Goal: Transaction & Acquisition: Purchase product/service

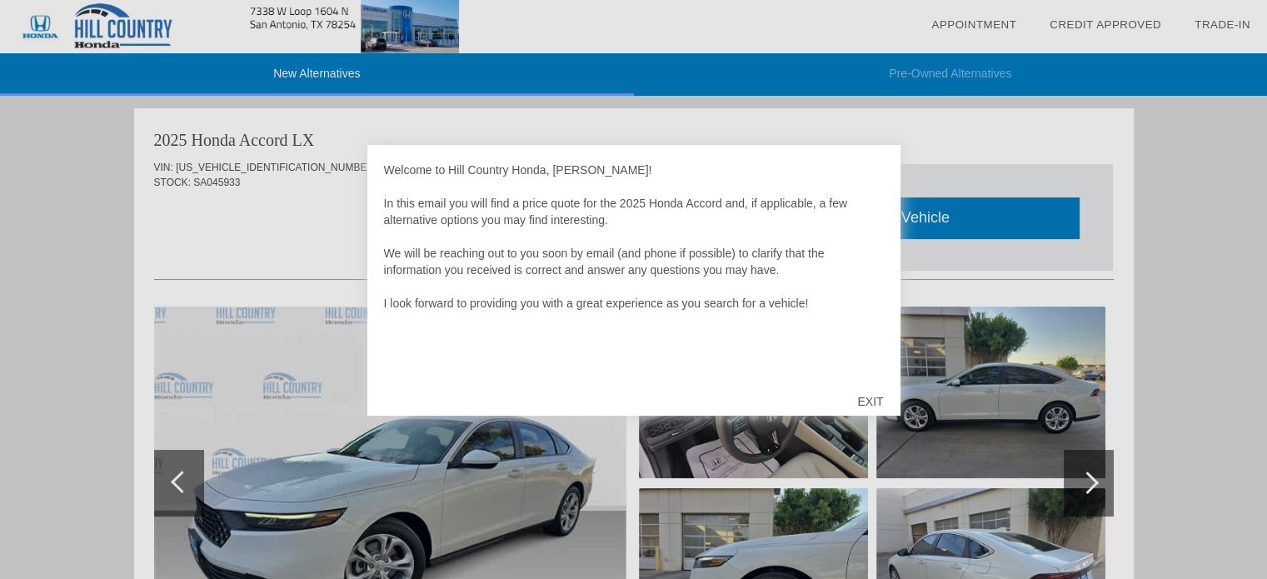
click at [1153, 189] on div at bounding box center [633, 289] width 1267 height 579
click at [869, 397] on div "EXIT" at bounding box center [870, 402] width 59 height 50
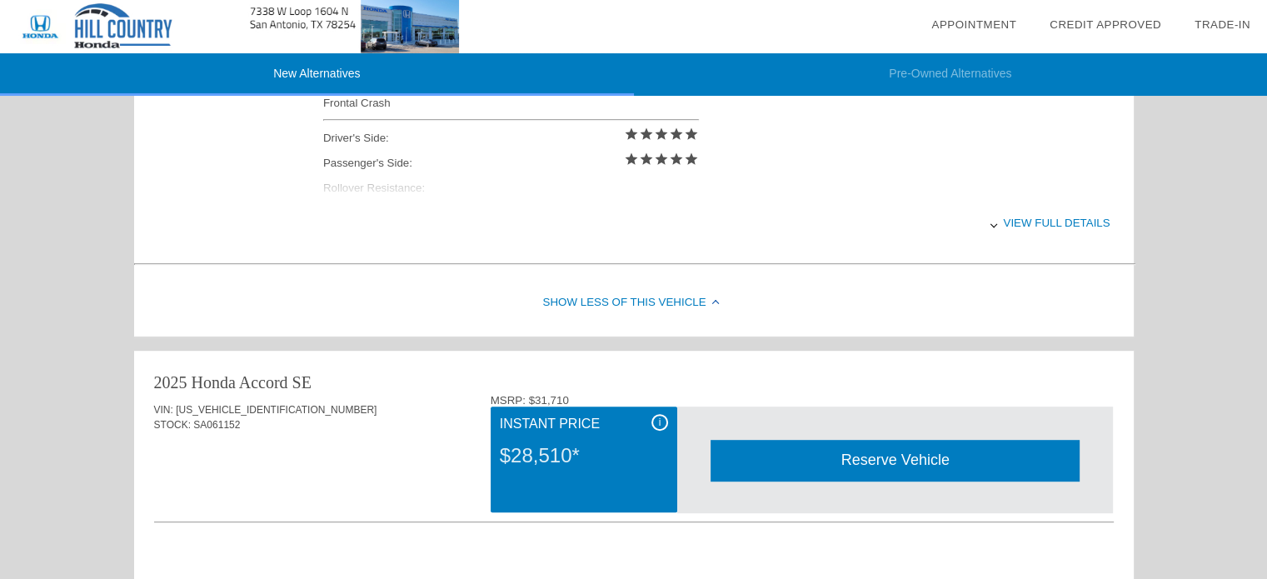
scroll to position [750, 0]
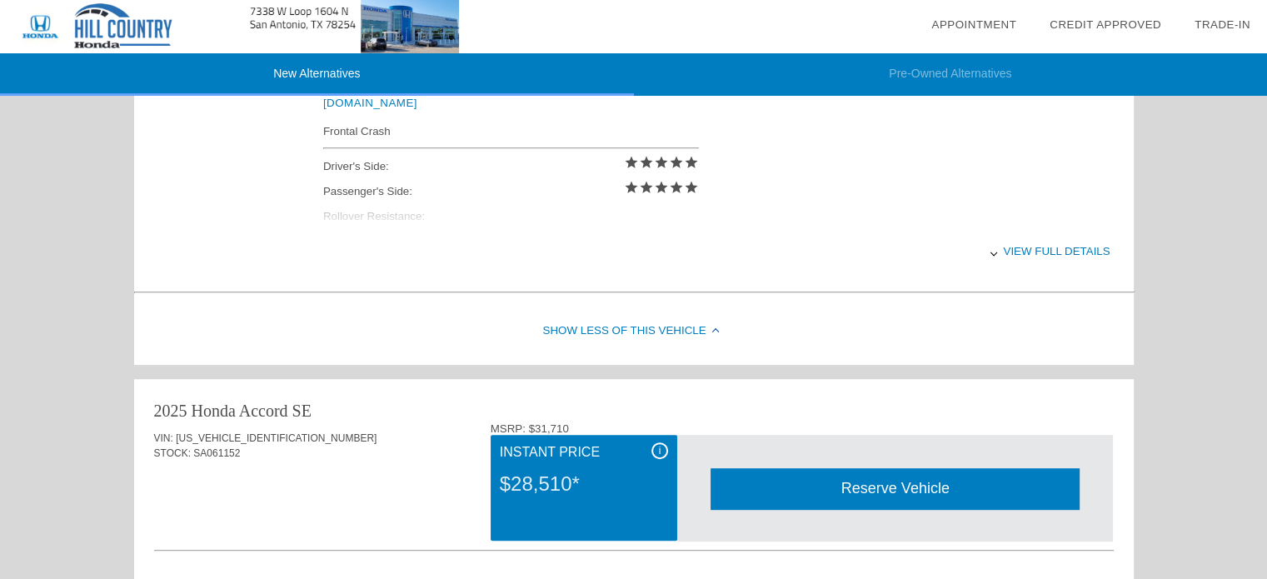
click at [1049, 251] on div "View full details" at bounding box center [716, 251] width 787 height 41
click at [1006, 242] on div "View less details" at bounding box center [716, 251] width 787 height 41
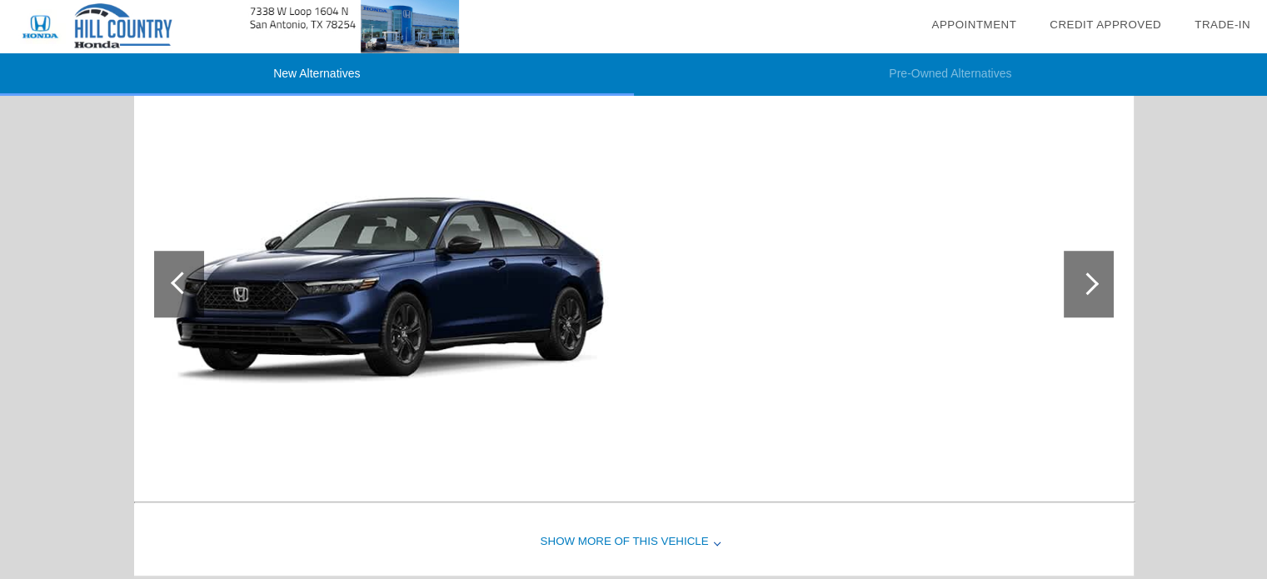
scroll to position [1237, 0]
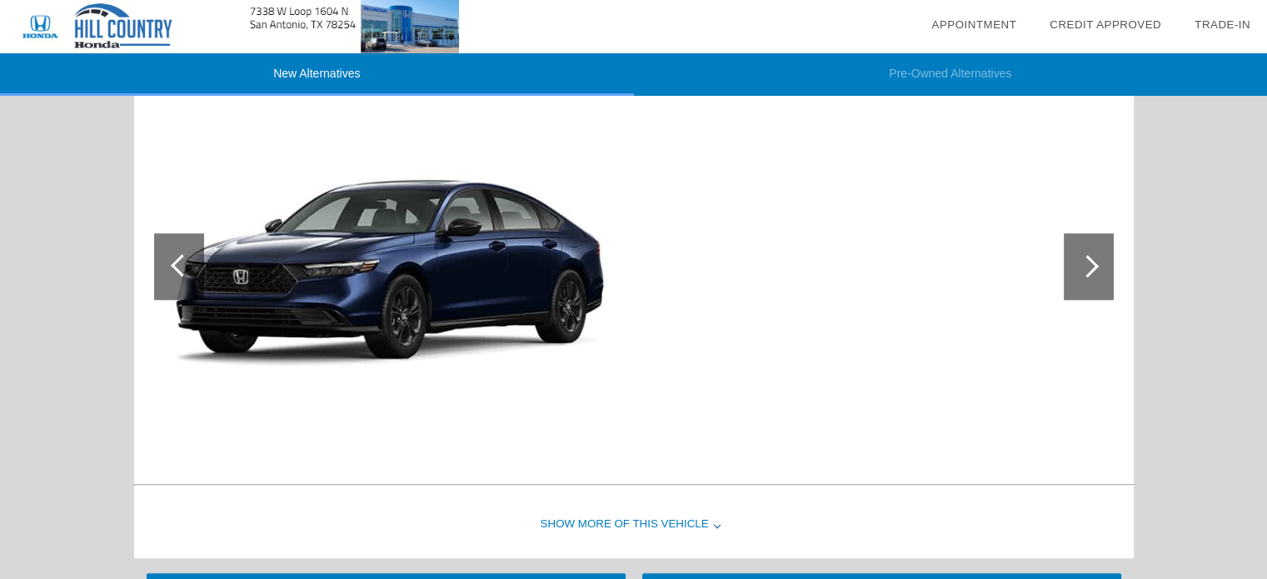
click at [1096, 269] on div at bounding box center [1089, 266] width 50 height 67
click at [1084, 267] on div at bounding box center [1087, 266] width 22 height 22
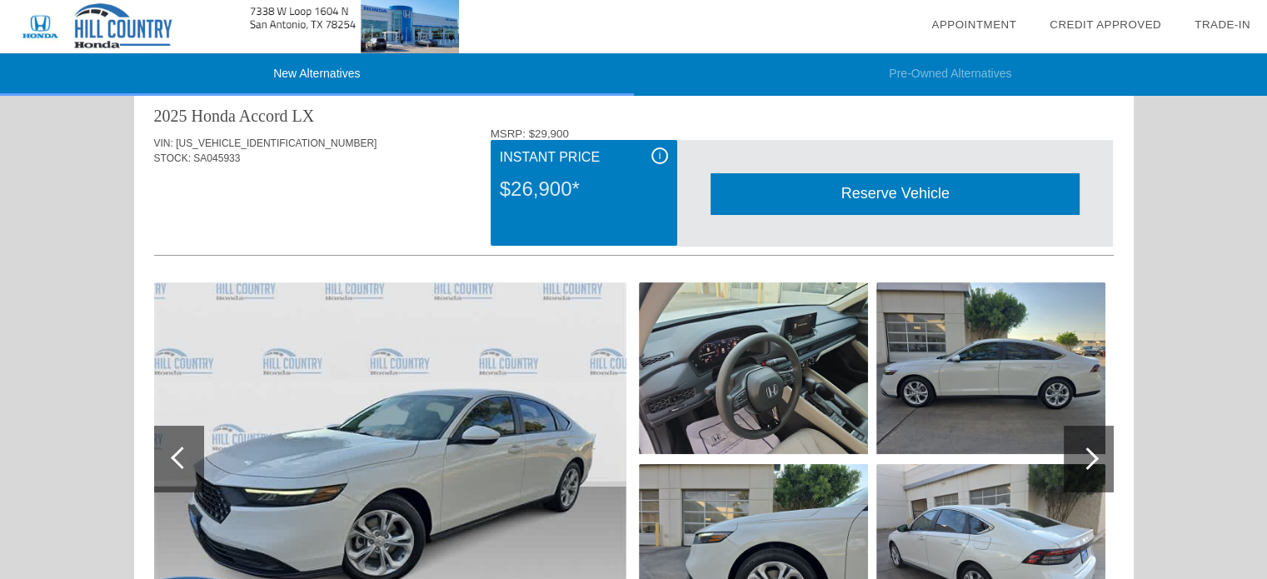
scroll to position [0, 0]
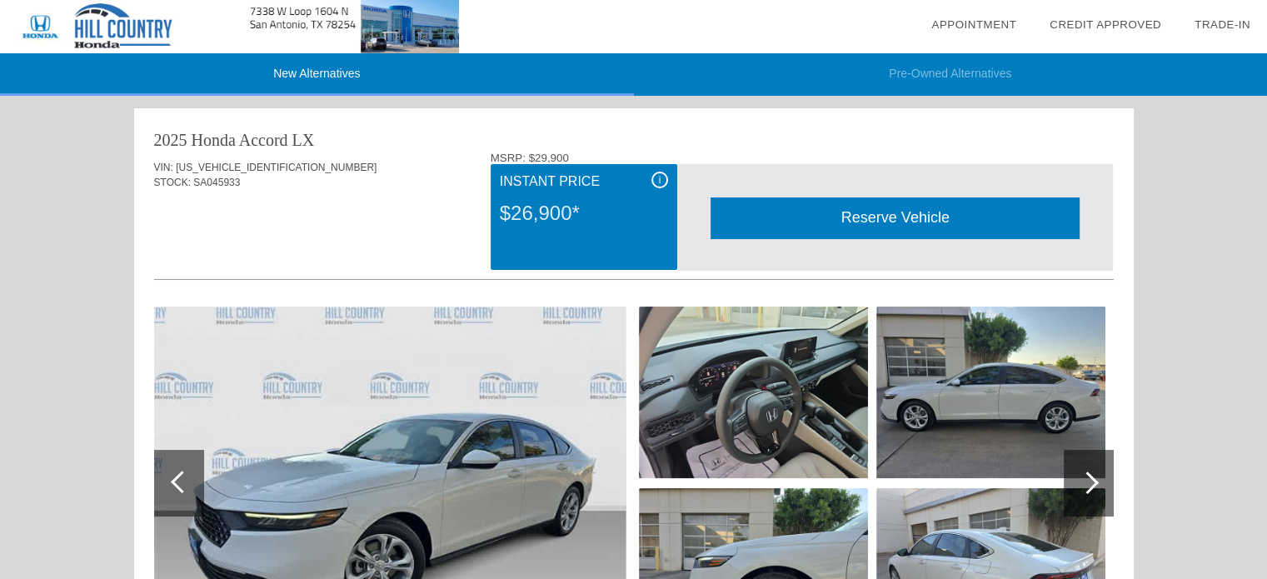
click at [332, 73] on li "New Alternatives" at bounding box center [317, 74] width 634 height 42
click at [976, 22] on link "Appointment" at bounding box center [973, 24] width 85 height 12
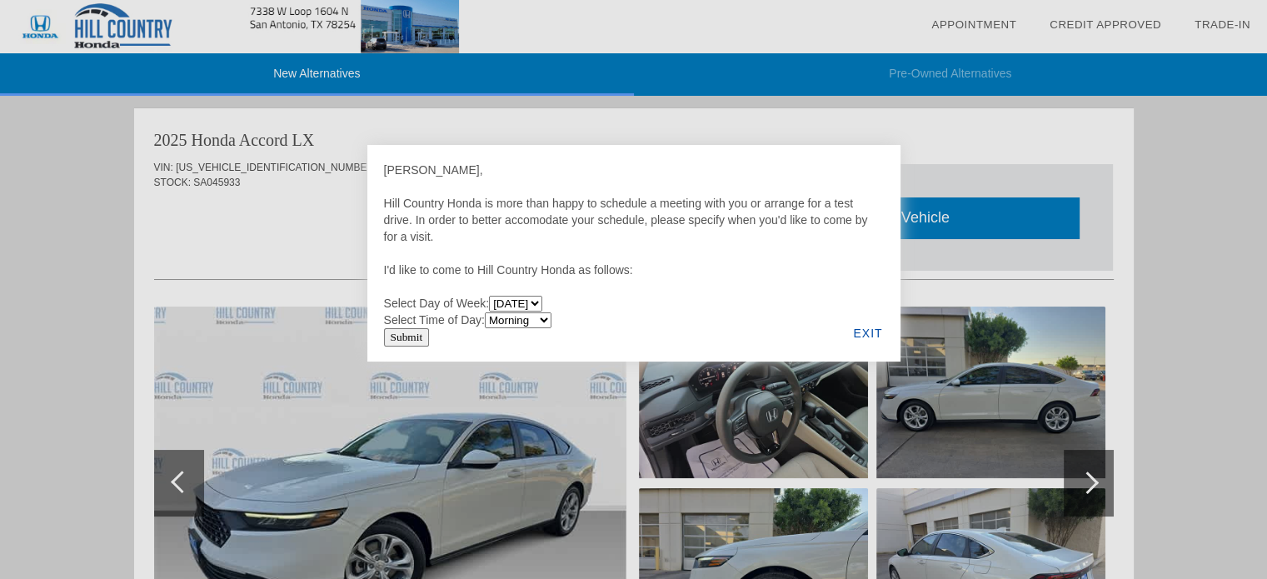
scroll to position [83, 0]
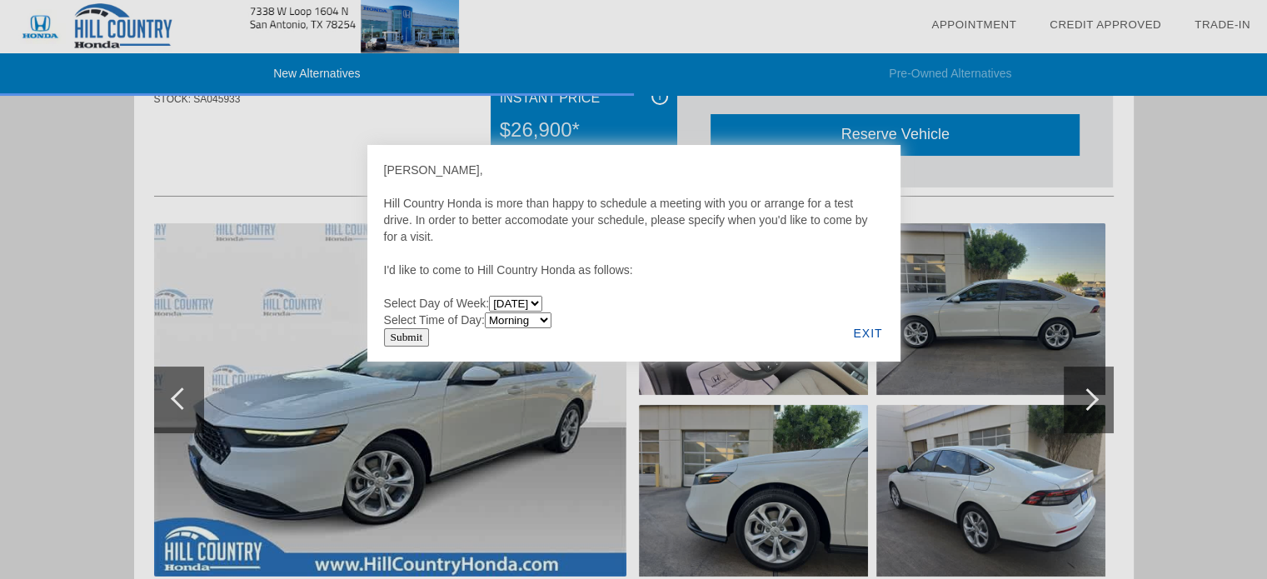
click at [856, 336] on div "EXIT" at bounding box center [868, 333] width 64 height 57
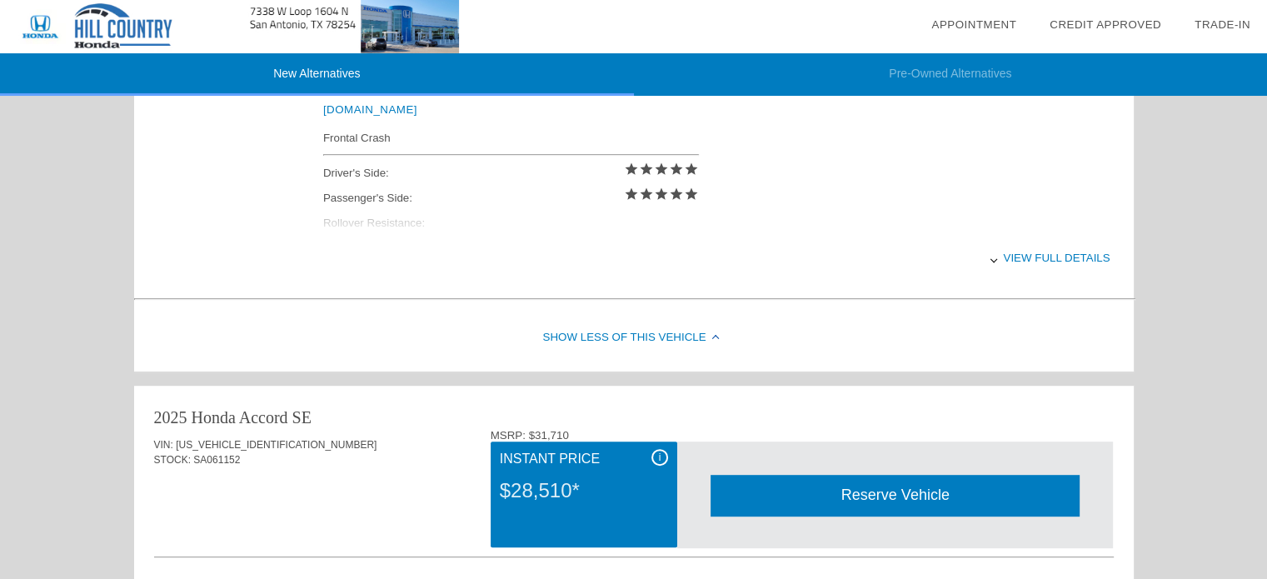
scroll to position [583, 0]
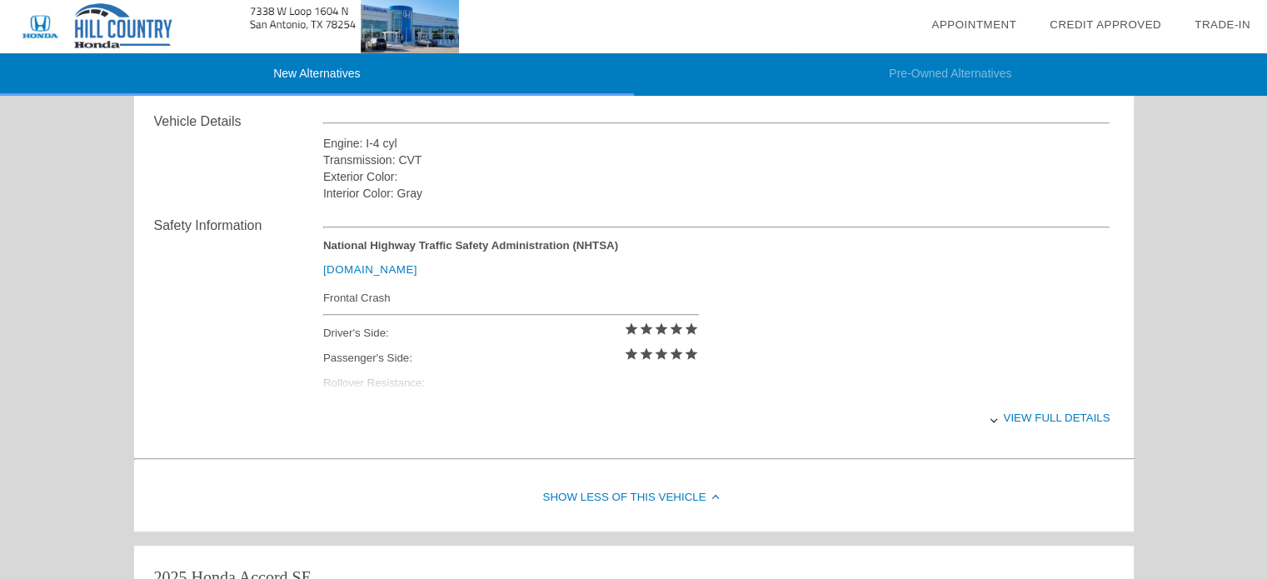
click at [1035, 412] on div "View full details" at bounding box center [716, 417] width 787 height 41
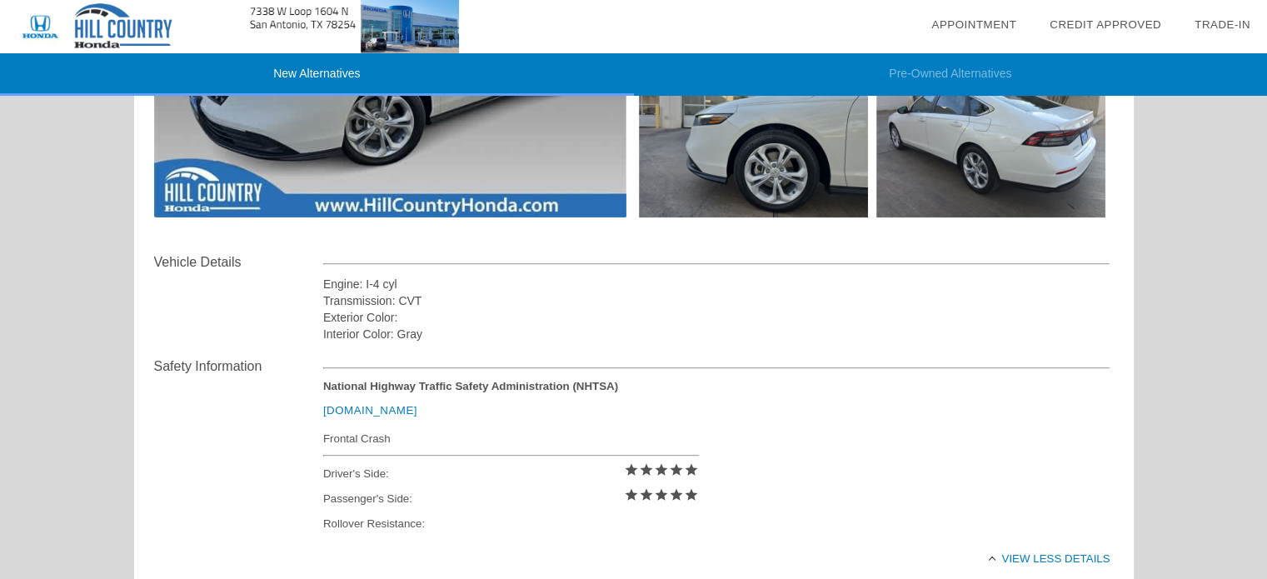
scroll to position [417, 0]
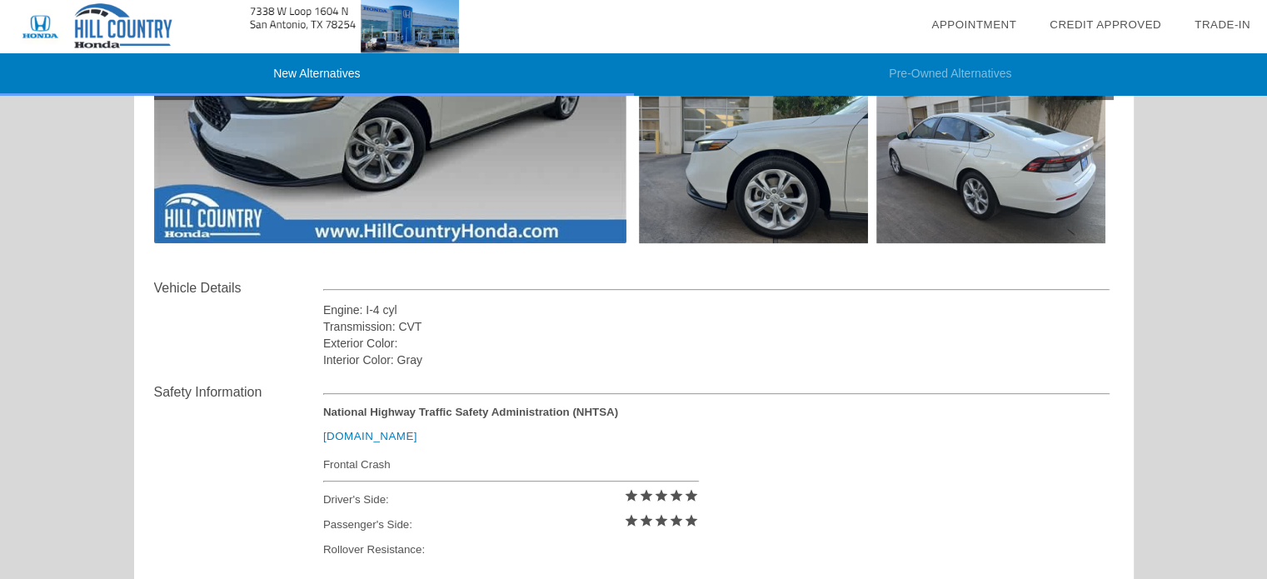
click at [360, 436] on link "[DOMAIN_NAME]" at bounding box center [370, 436] width 94 height 12
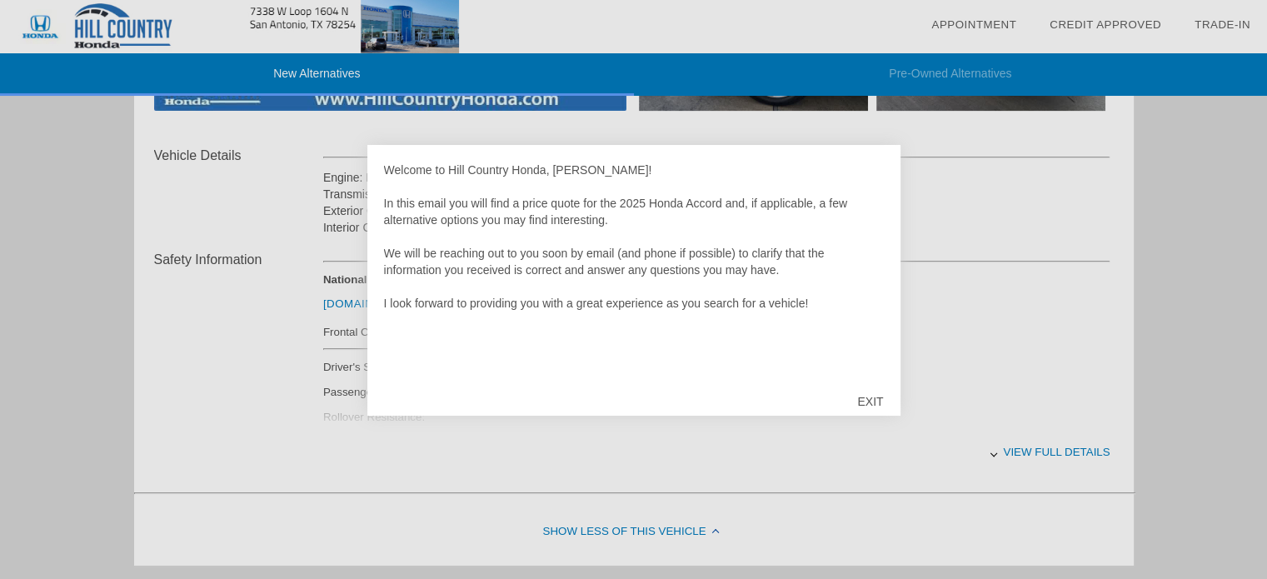
click at [860, 399] on div "EXIT" at bounding box center [870, 402] width 59 height 50
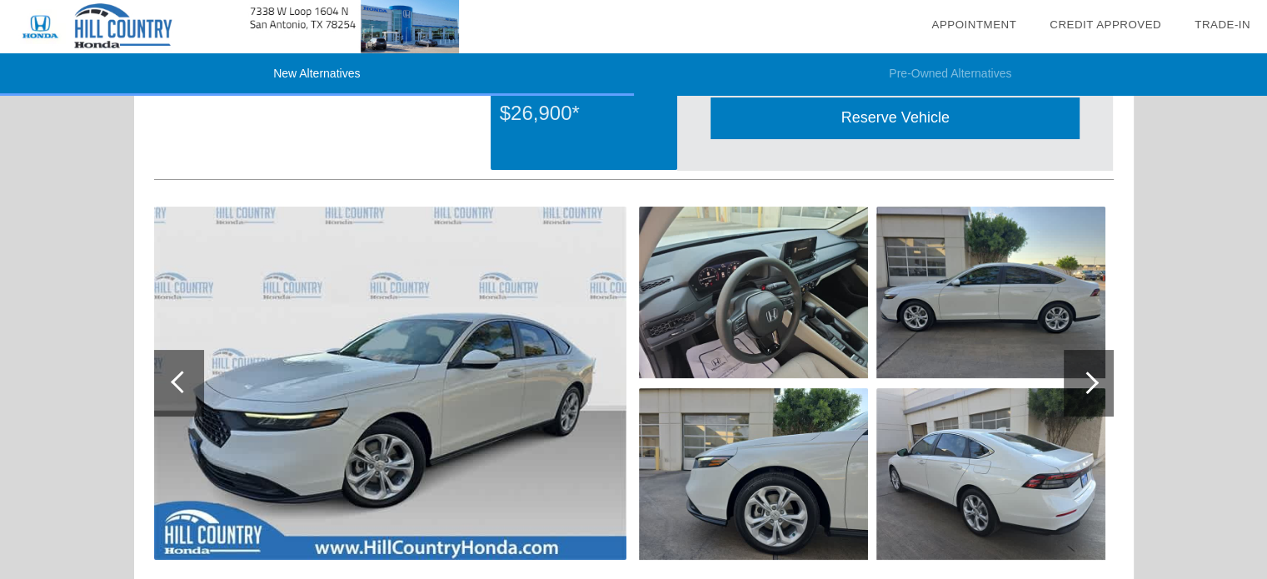
scroll to position [71, 0]
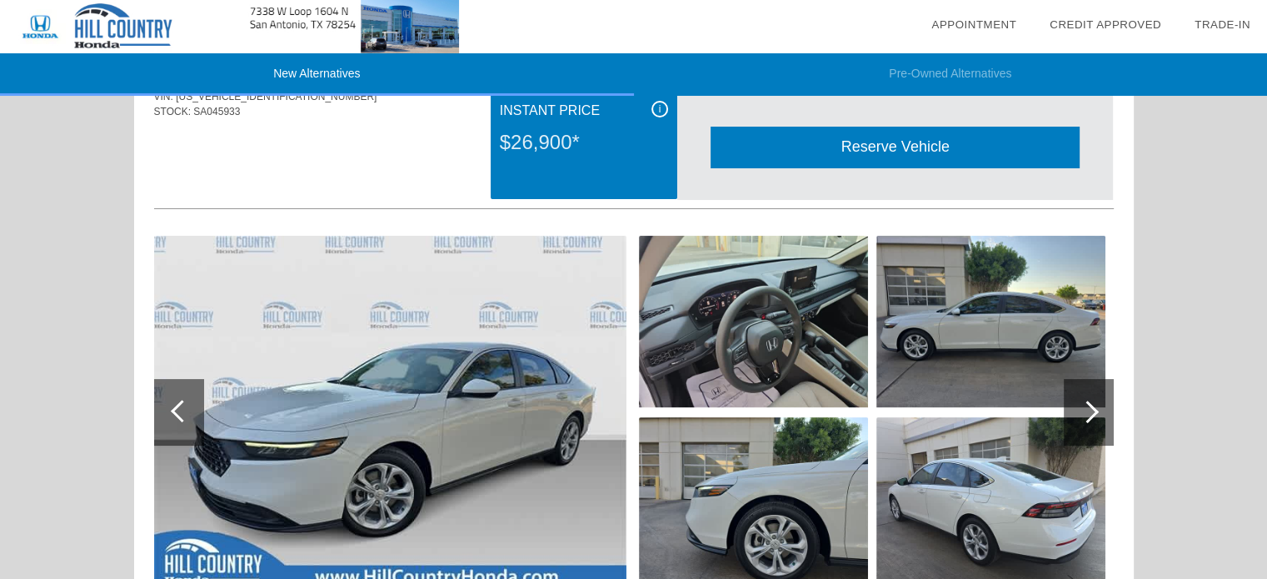
click at [1013, 342] on img at bounding box center [990, 322] width 229 height 172
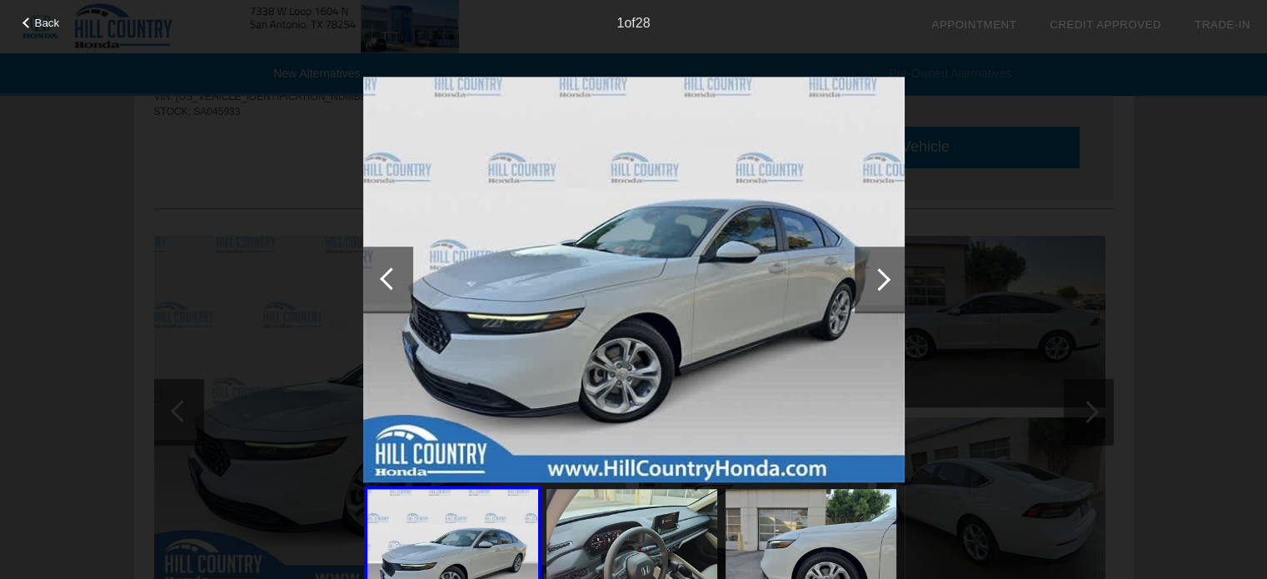
click at [873, 283] on div at bounding box center [879, 279] width 22 height 22
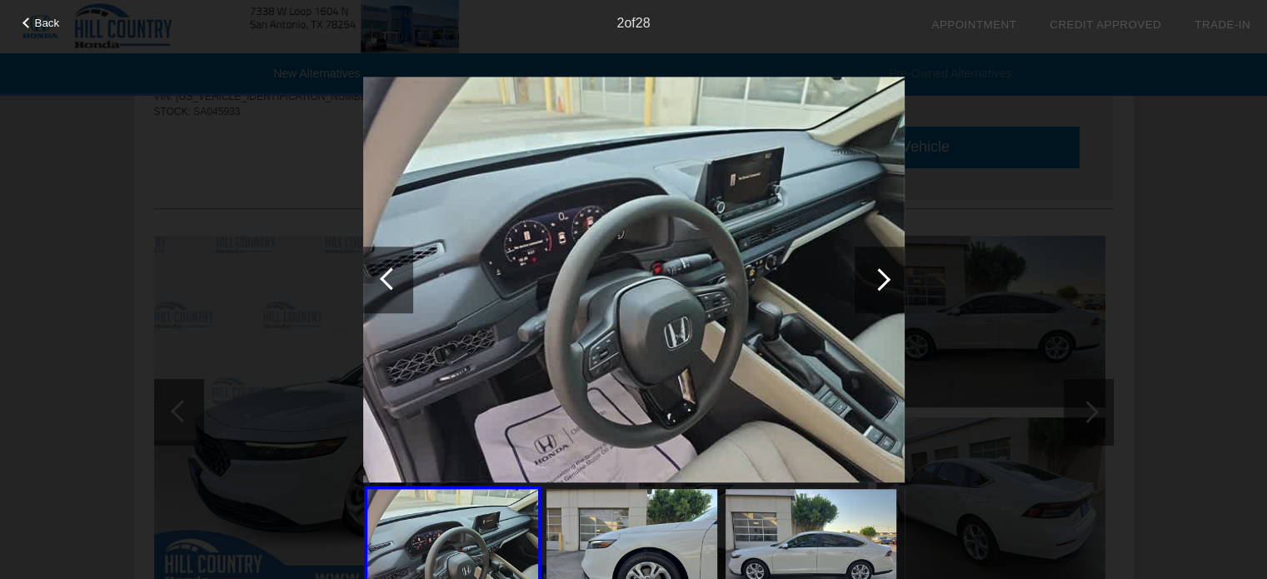
click at [873, 283] on div at bounding box center [879, 279] width 22 height 22
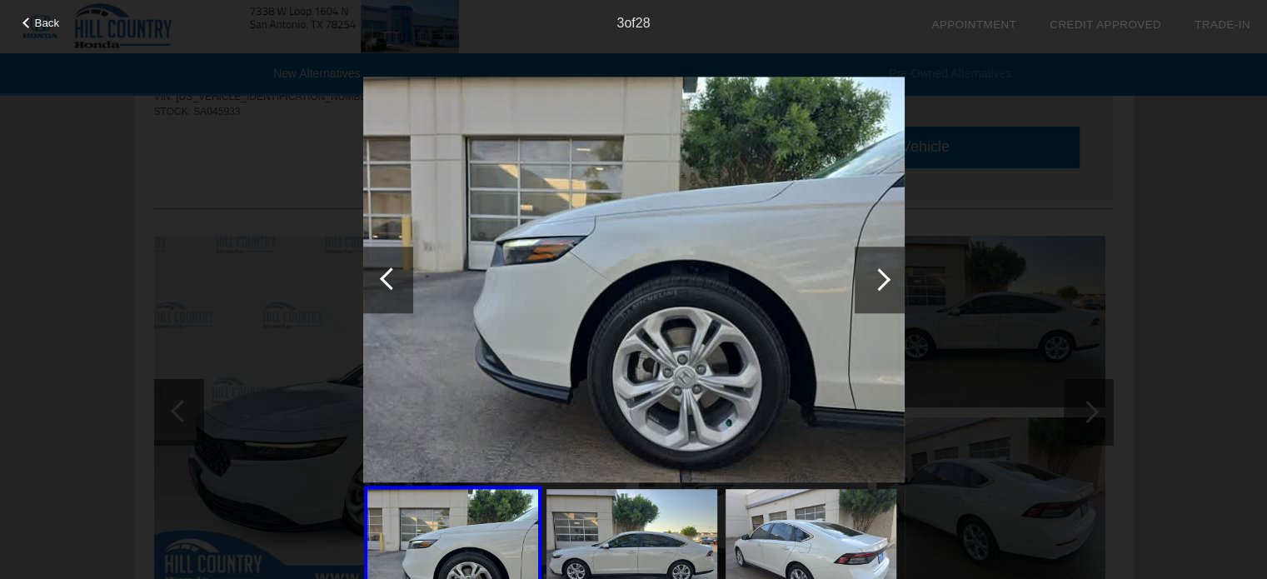
click at [875, 283] on div at bounding box center [879, 279] width 22 height 22
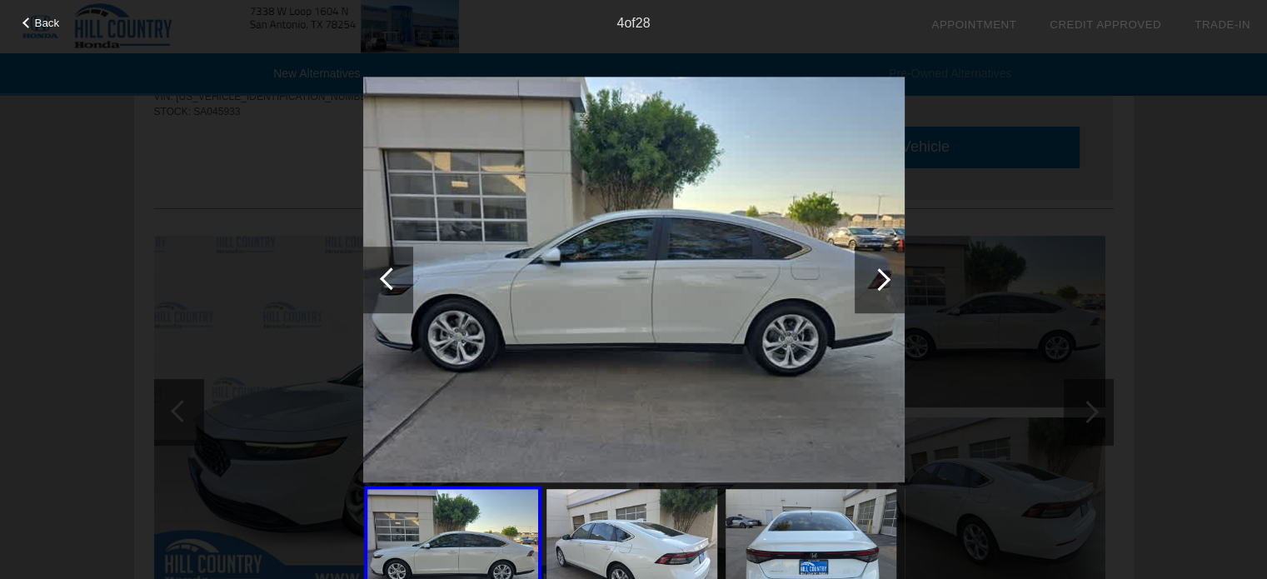
click at [390, 279] on div at bounding box center [391, 278] width 22 height 22
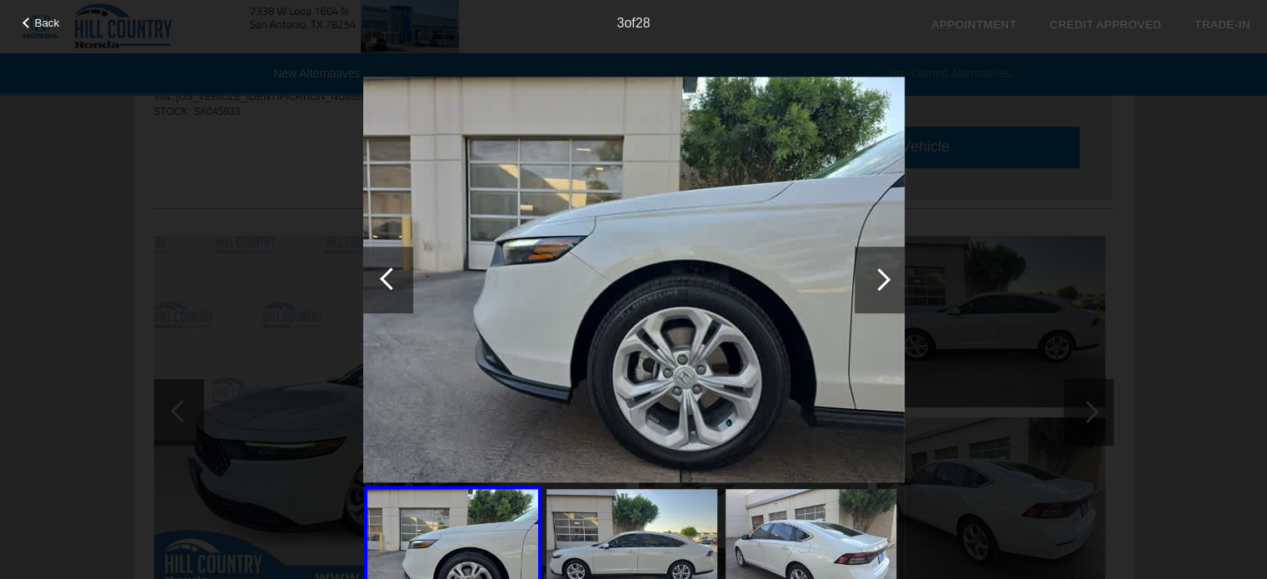
click at [390, 279] on div at bounding box center [391, 278] width 22 height 22
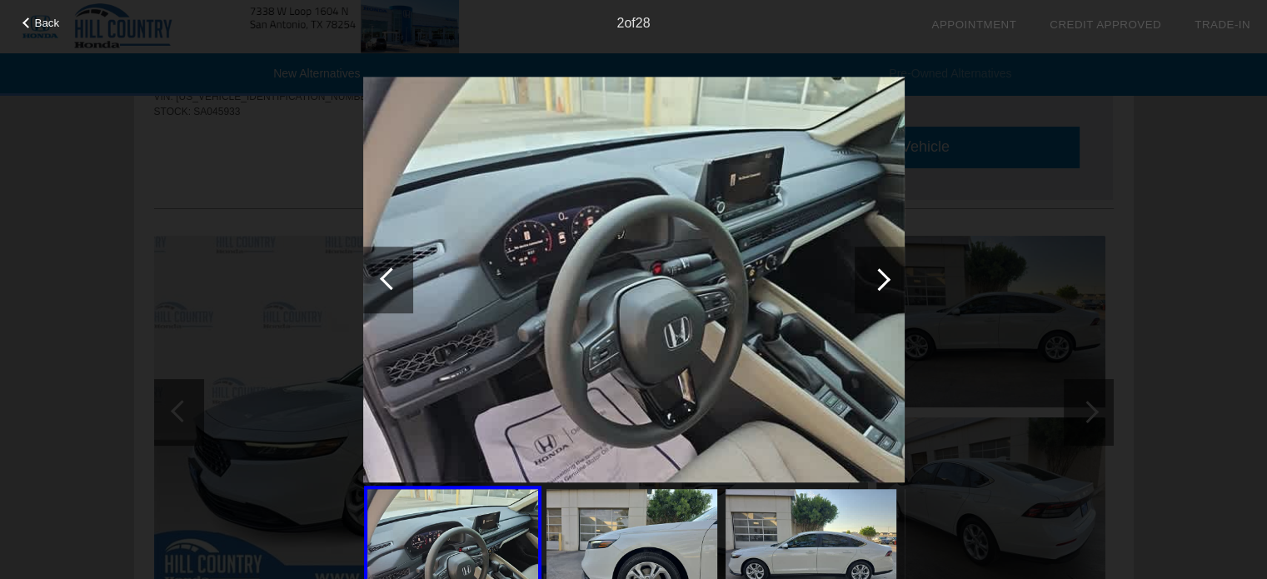
click at [886, 281] on div at bounding box center [879, 279] width 22 height 22
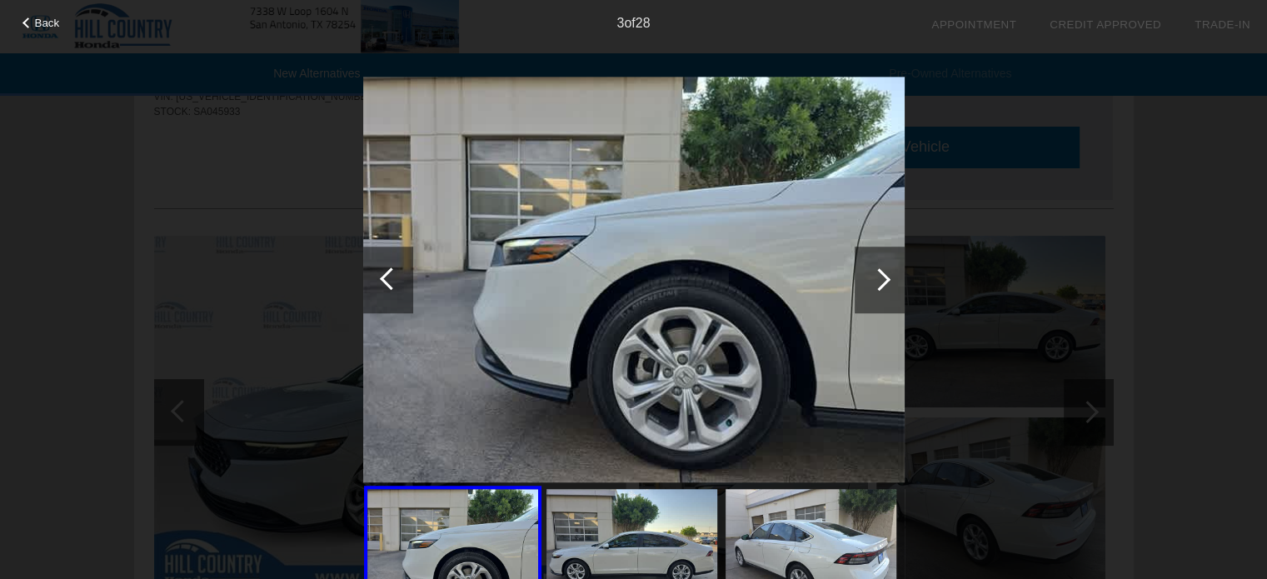
click at [886, 281] on div at bounding box center [879, 279] width 22 height 22
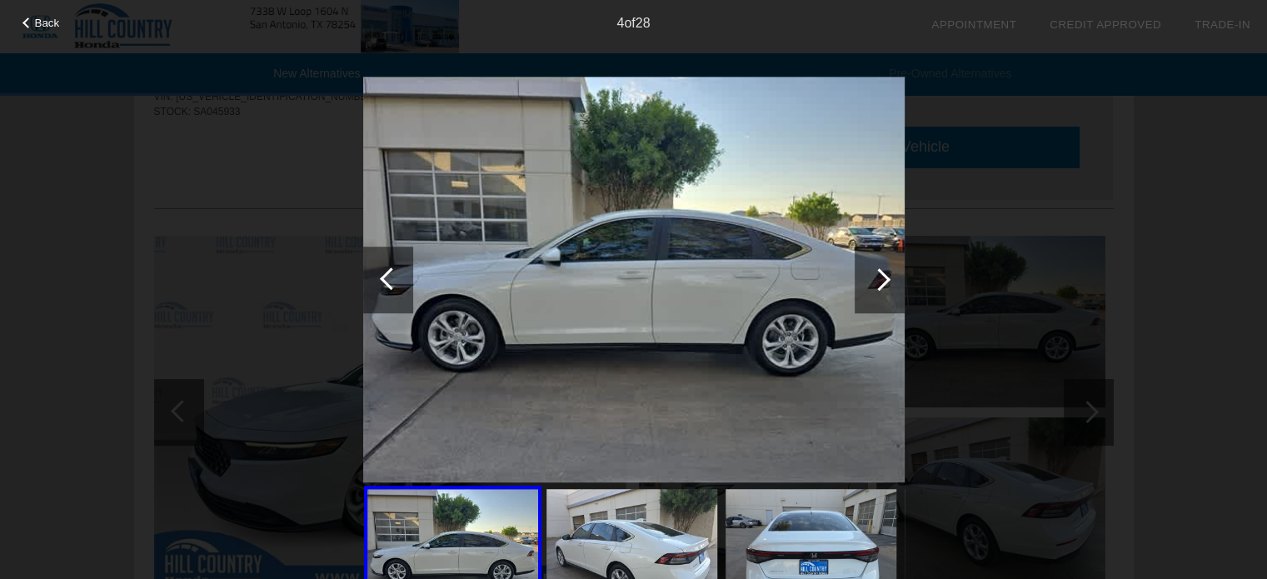
click at [878, 287] on div at bounding box center [879, 279] width 22 height 22
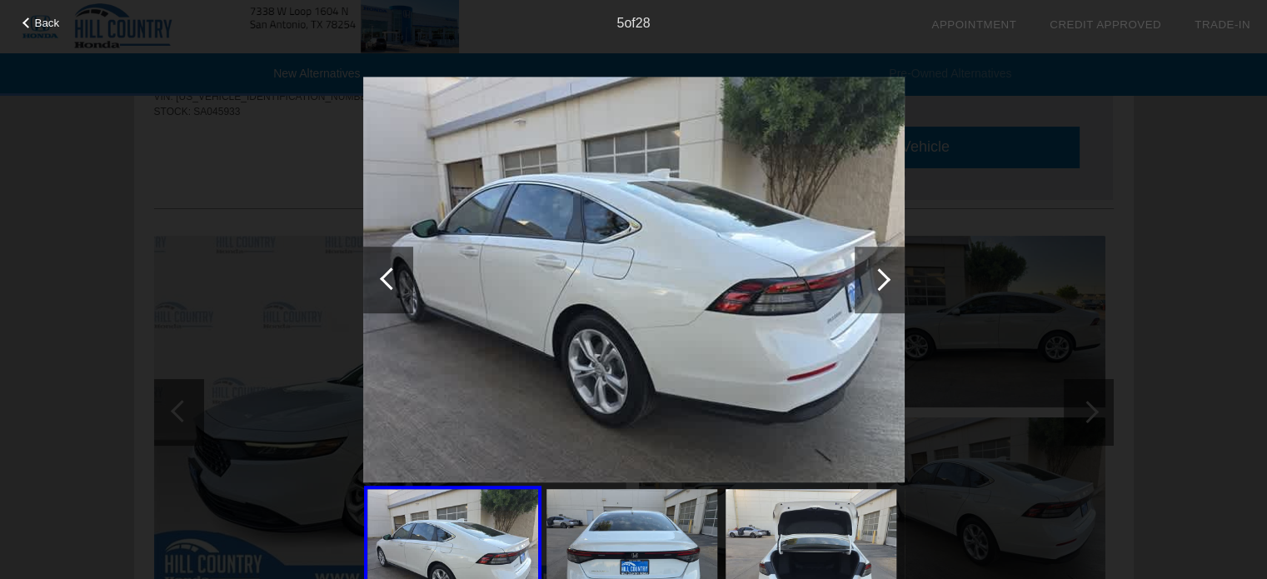
click at [877, 287] on div at bounding box center [879, 279] width 22 height 22
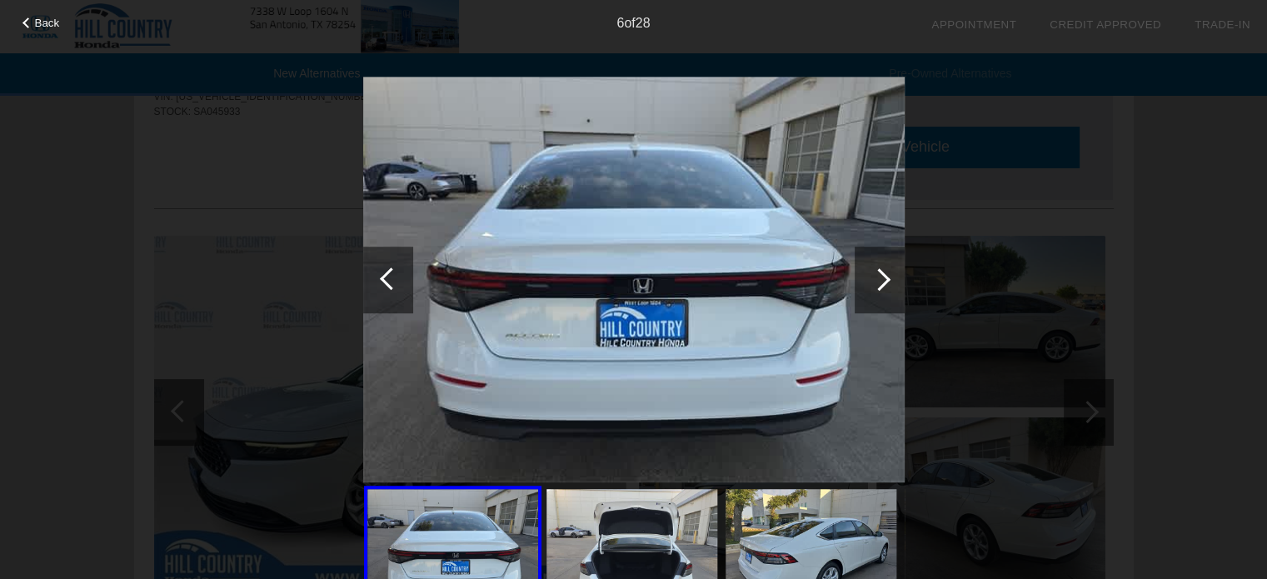
click at [877, 288] on div at bounding box center [879, 279] width 22 height 22
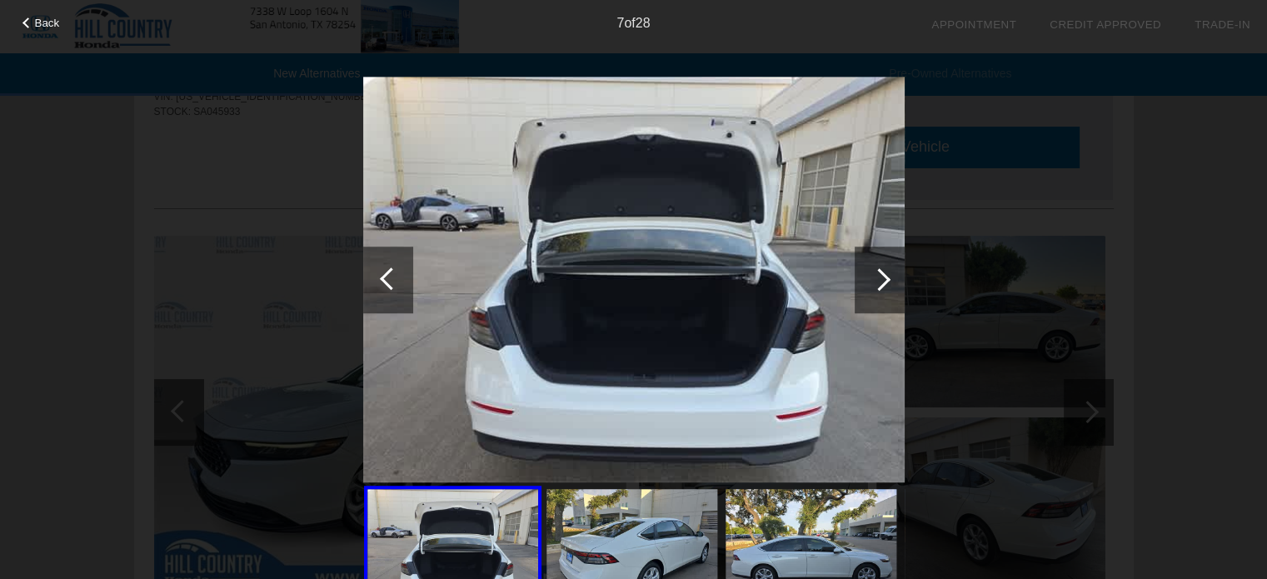
click at [877, 289] on div at bounding box center [880, 280] width 50 height 67
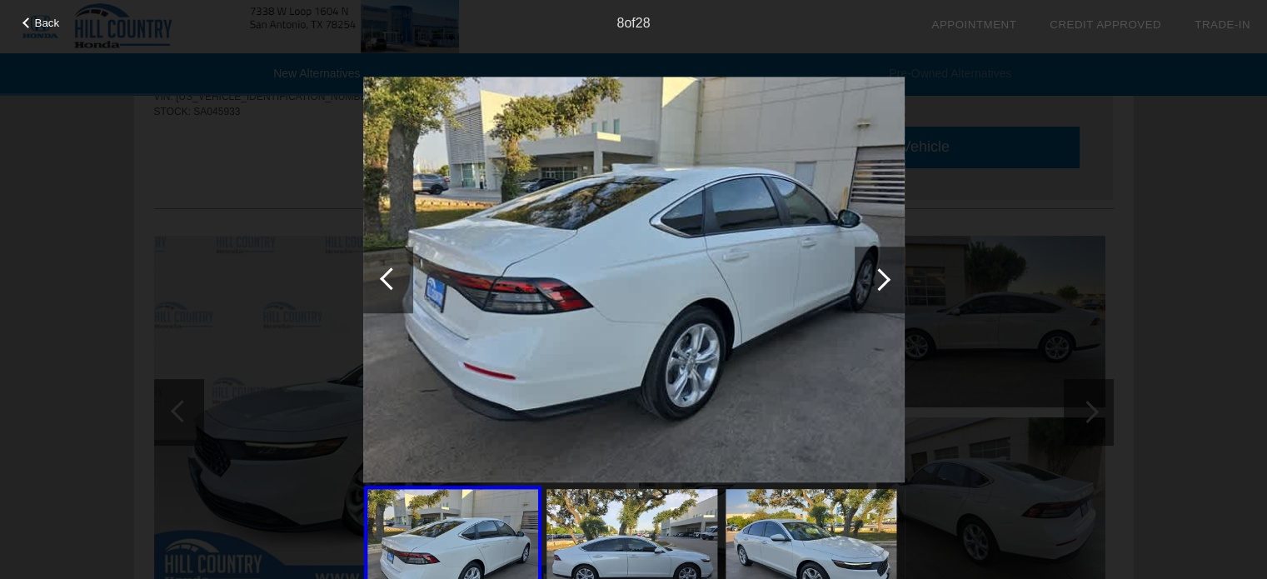
click at [877, 289] on div at bounding box center [880, 280] width 50 height 67
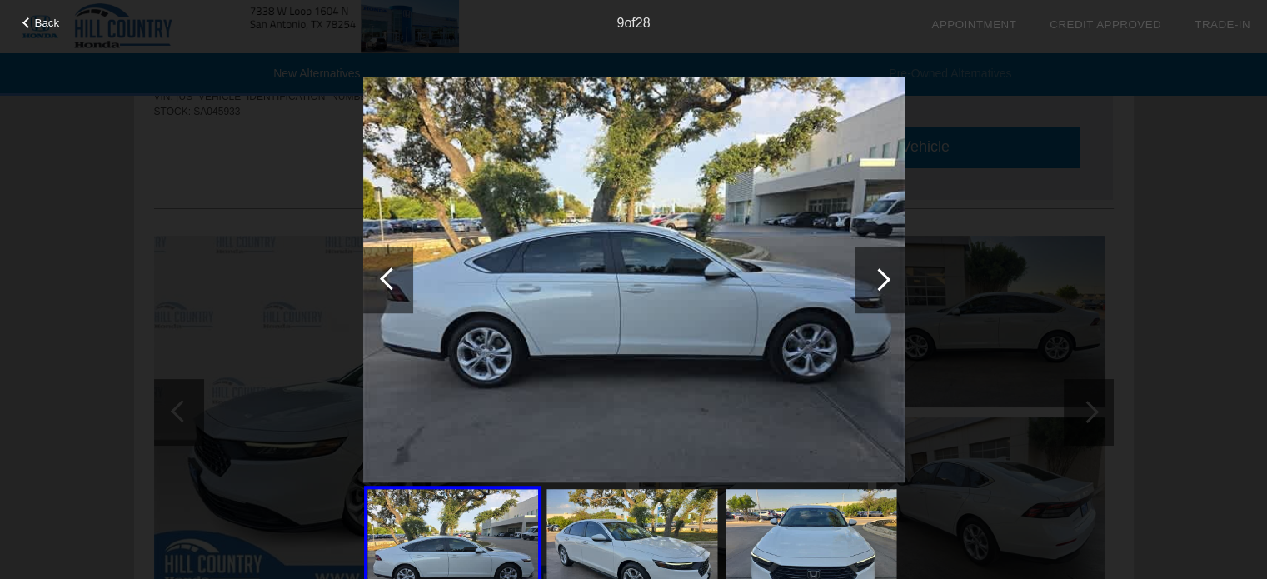
click at [876, 290] on div at bounding box center [880, 280] width 50 height 67
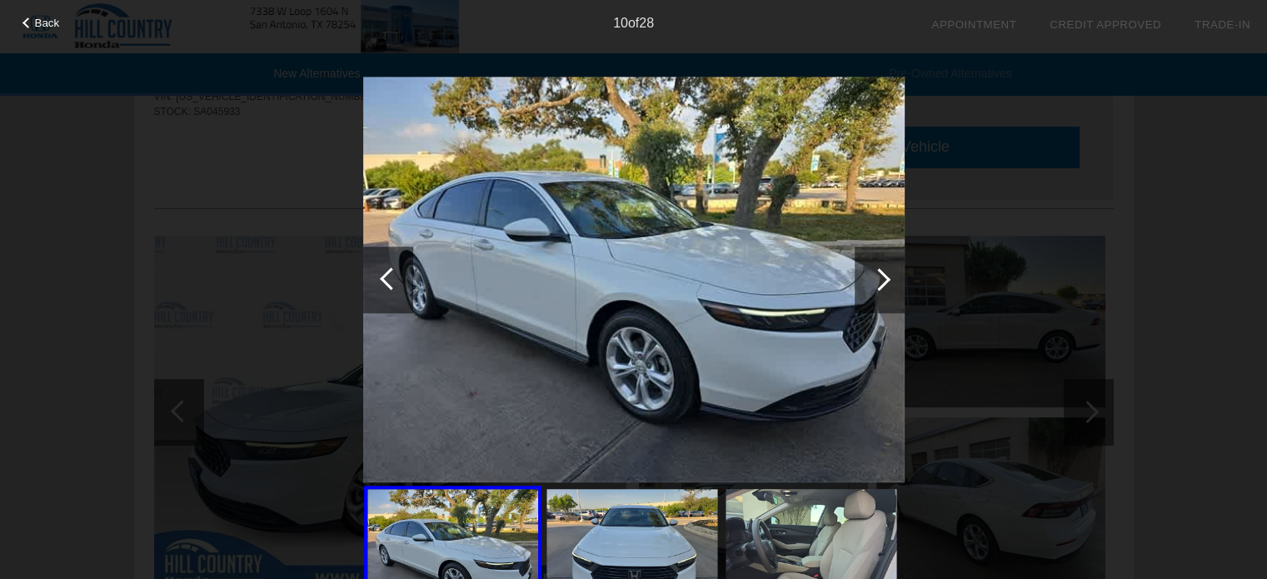
click at [876, 290] on div at bounding box center [880, 280] width 50 height 67
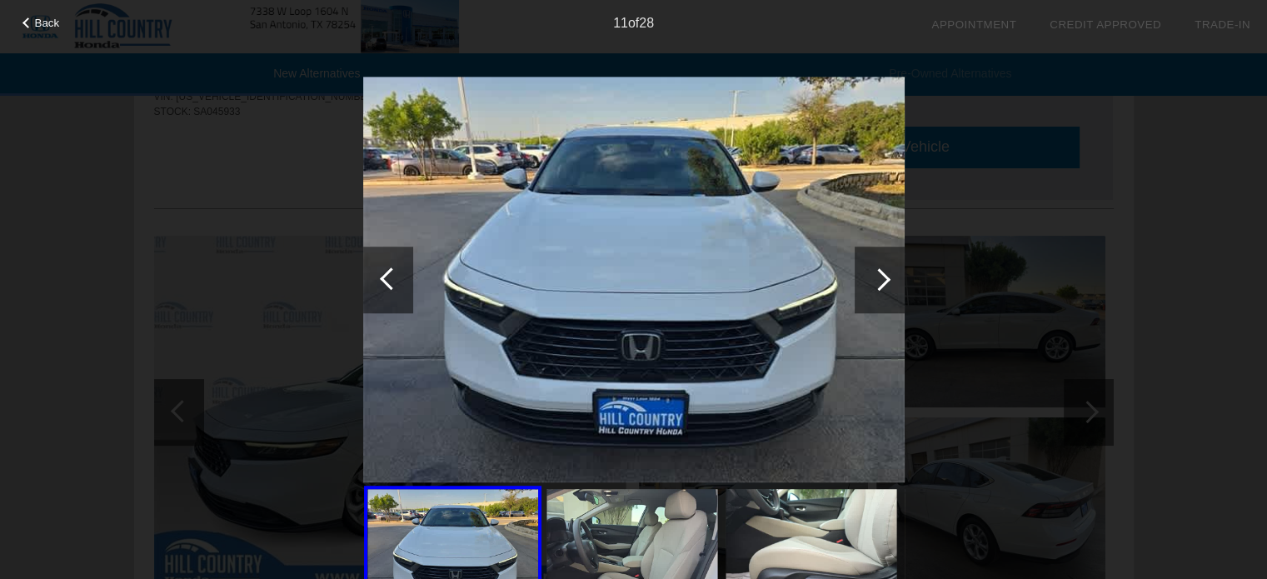
click at [874, 292] on div at bounding box center [880, 280] width 50 height 67
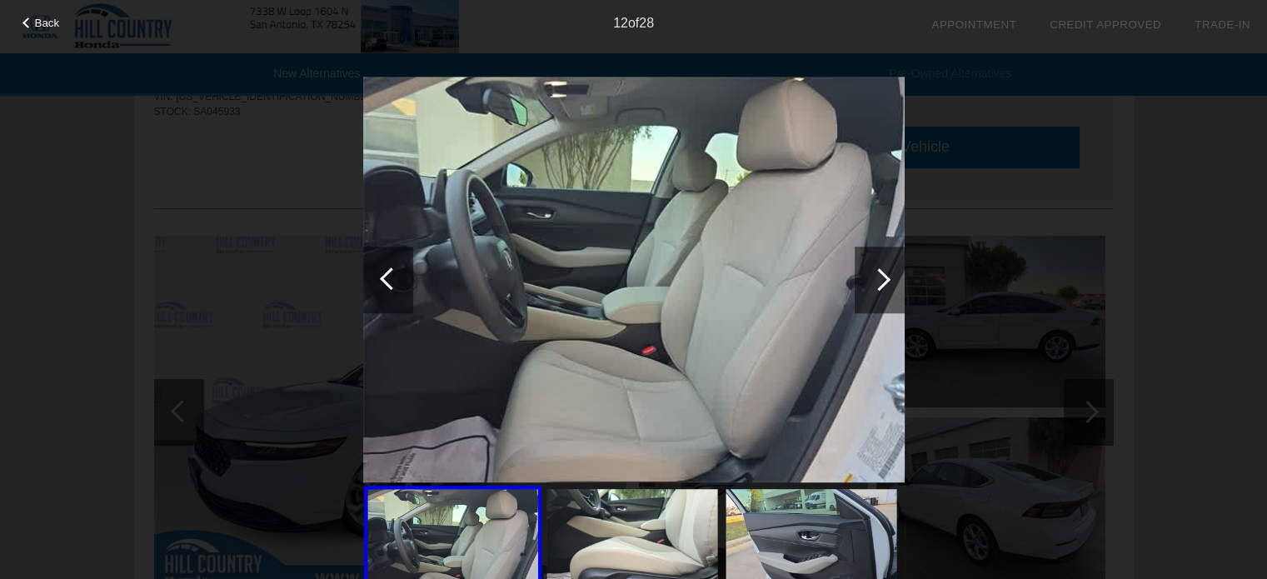
click at [874, 292] on div at bounding box center [880, 280] width 50 height 67
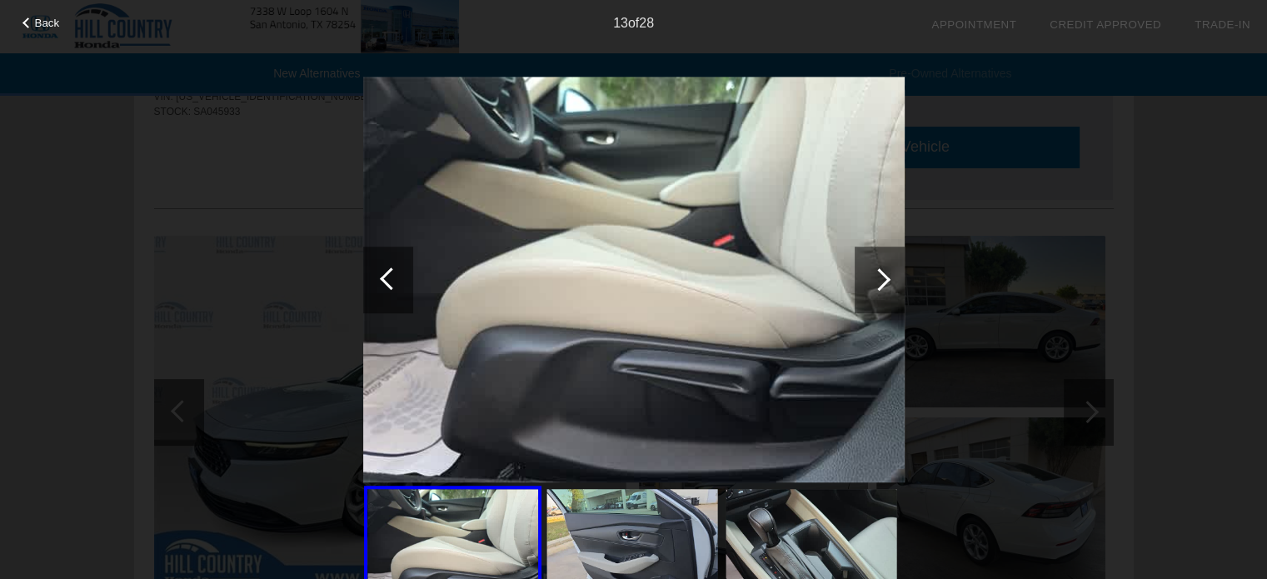
click at [872, 295] on div at bounding box center [880, 280] width 50 height 67
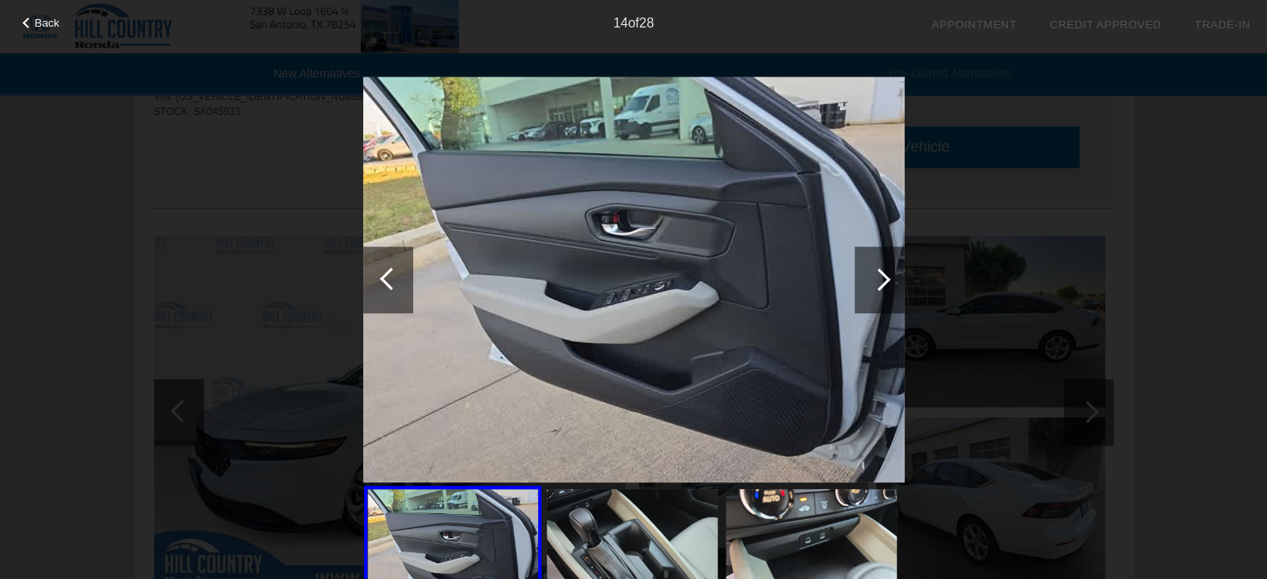
click at [869, 297] on div at bounding box center [880, 280] width 50 height 67
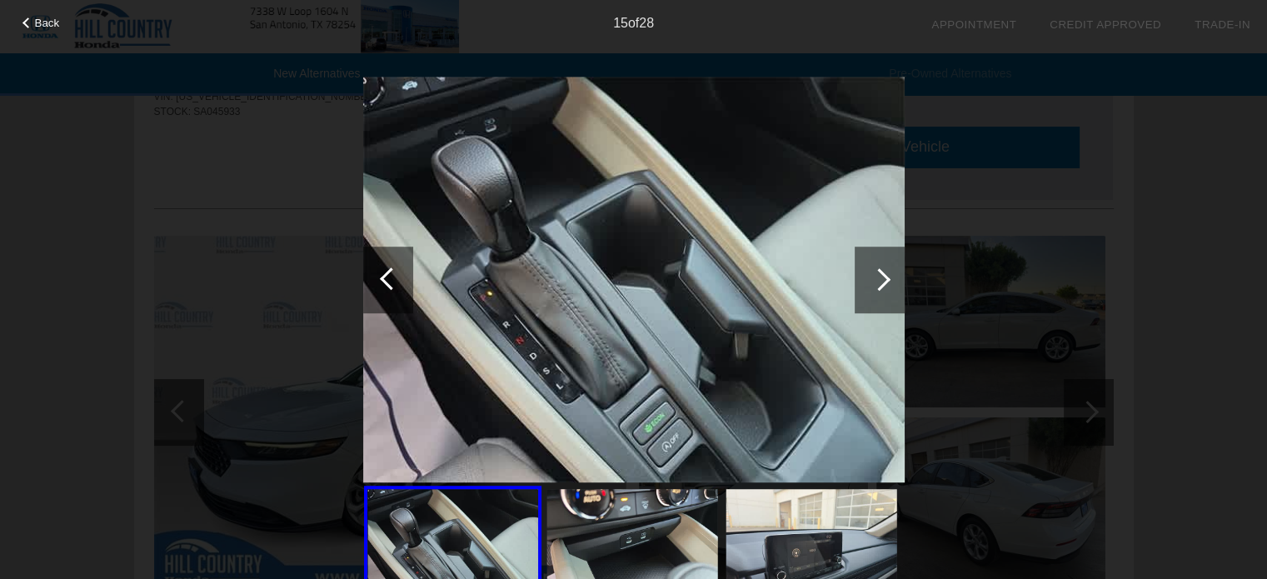
click at [860, 304] on div at bounding box center [880, 280] width 50 height 67
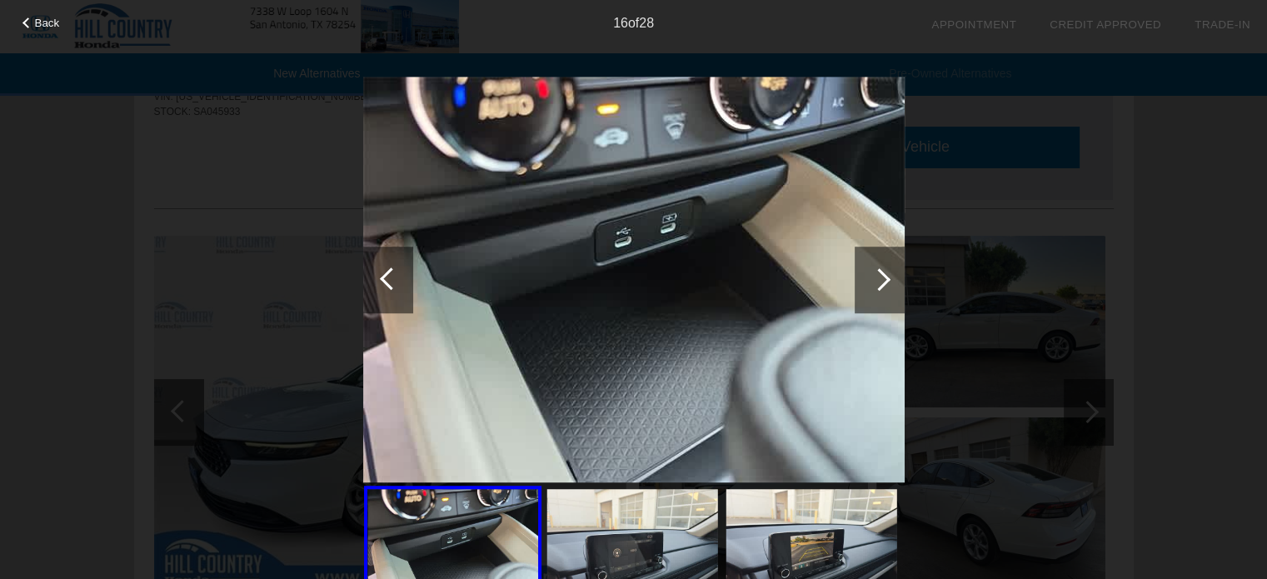
click at [870, 291] on div at bounding box center [880, 280] width 50 height 67
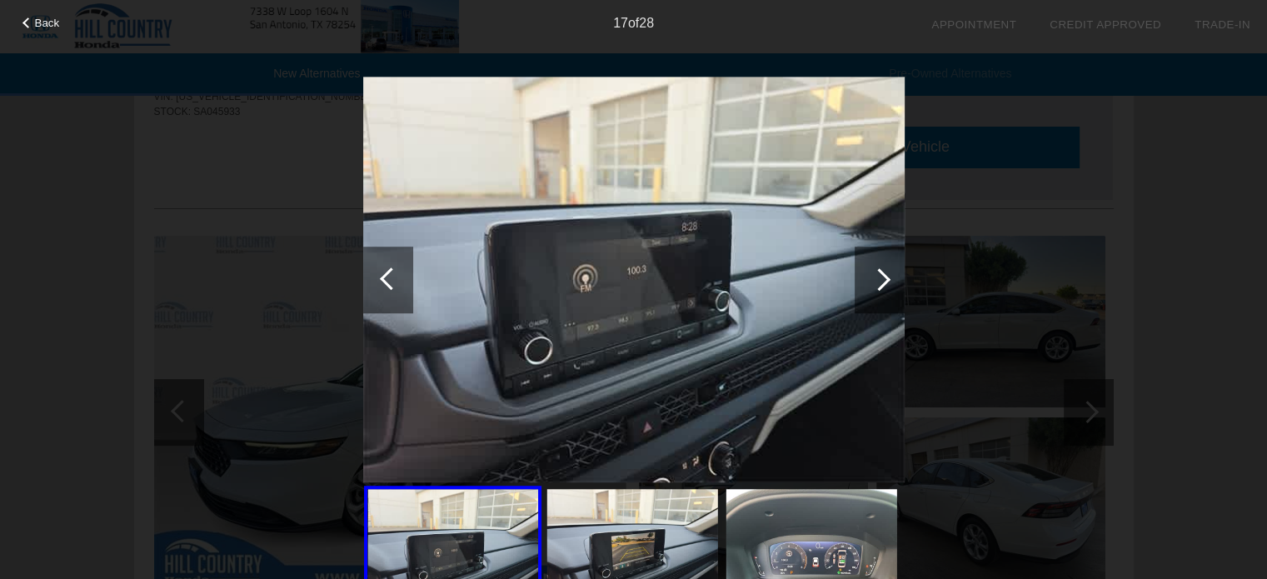
click at [867, 295] on div at bounding box center [880, 280] width 50 height 67
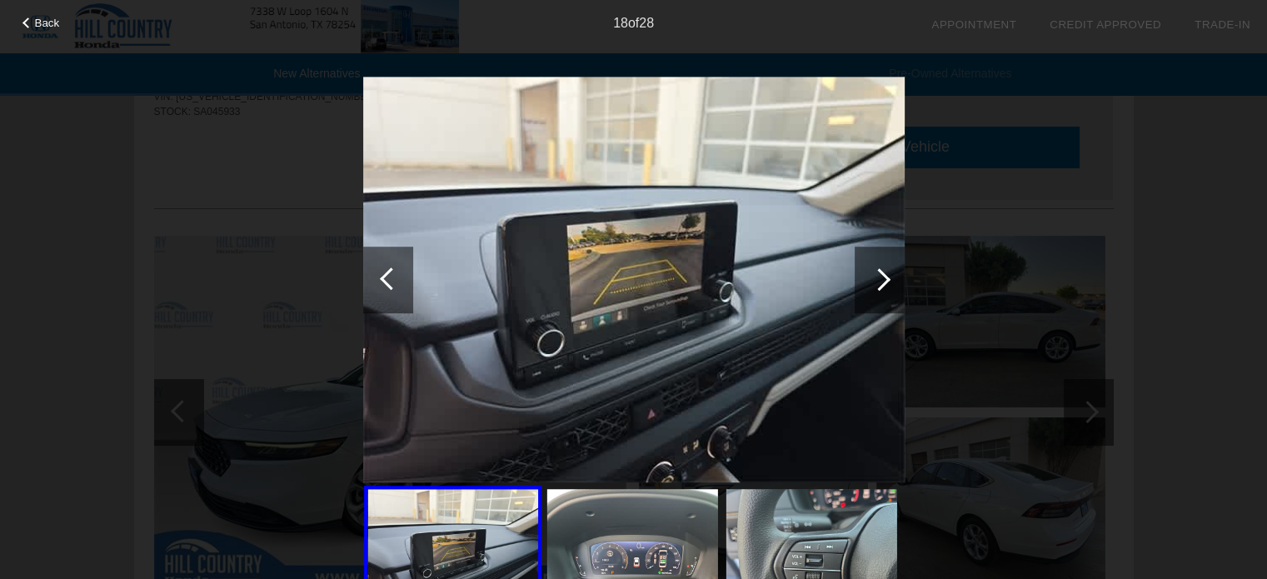
click at [867, 295] on div at bounding box center [880, 280] width 50 height 67
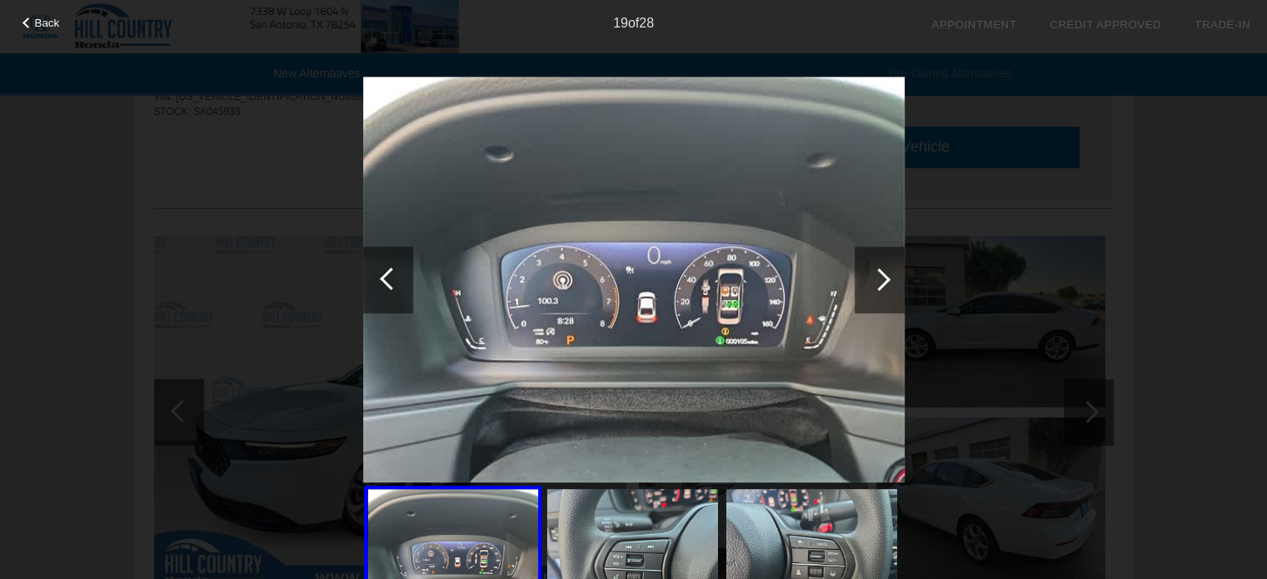
click at [866, 296] on div at bounding box center [880, 280] width 50 height 67
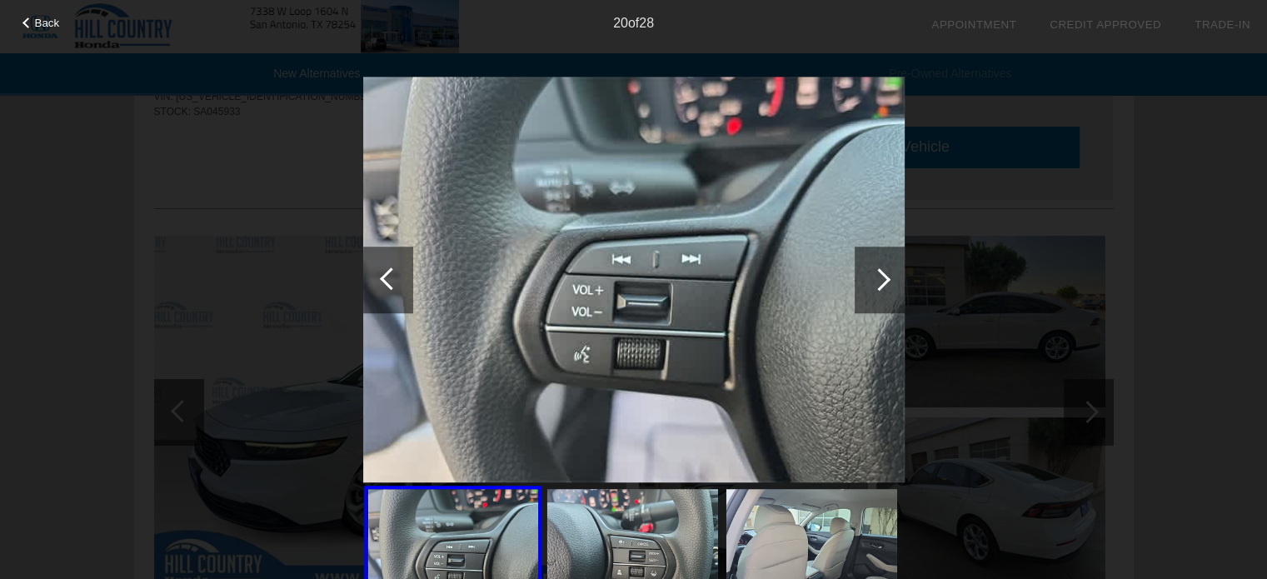
click at [866, 296] on div at bounding box center [880, 280] width 50 height 67
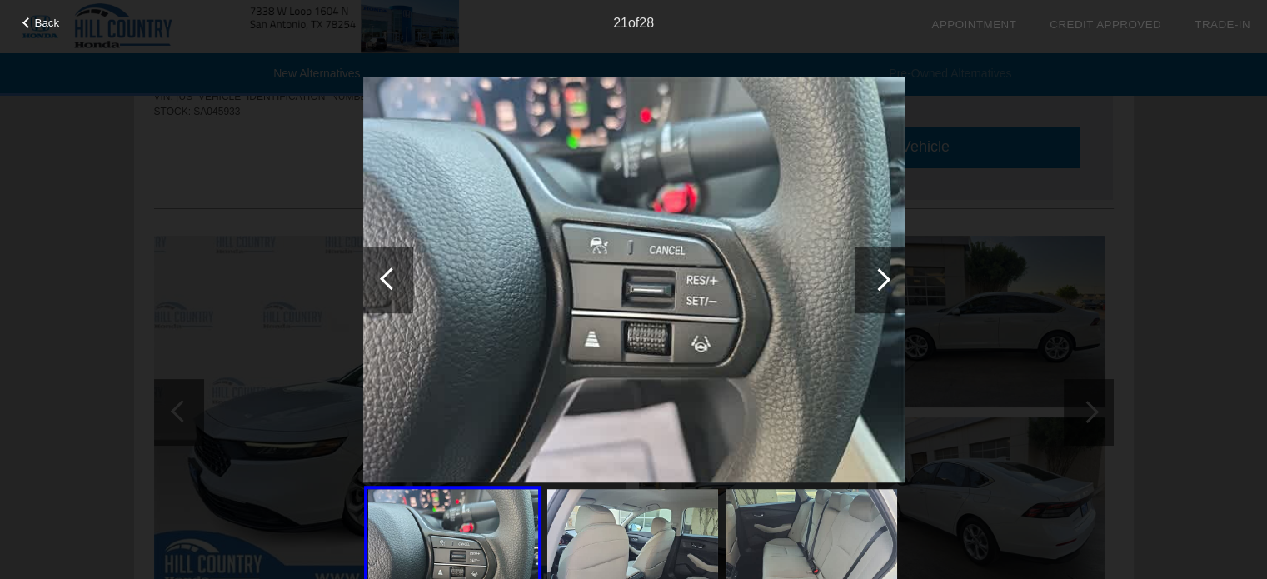
click at [866, 296] on div at bounding box center [880, 280] width 50 height 67
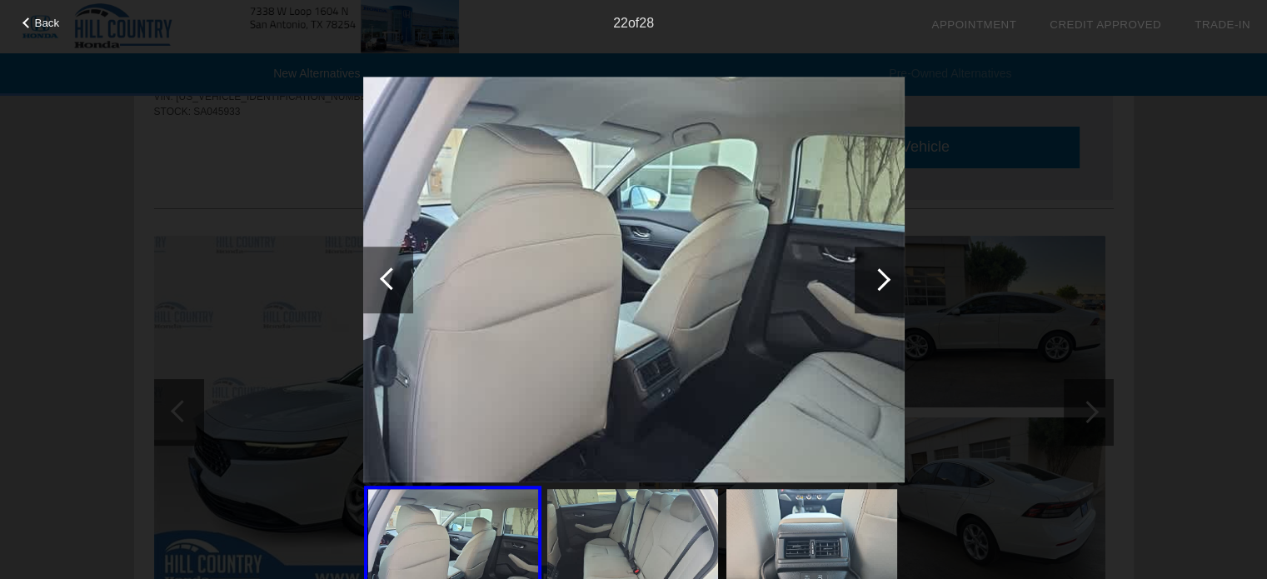
click at [867, 299] on div at bounding box center [880, 280] width 50 height 67
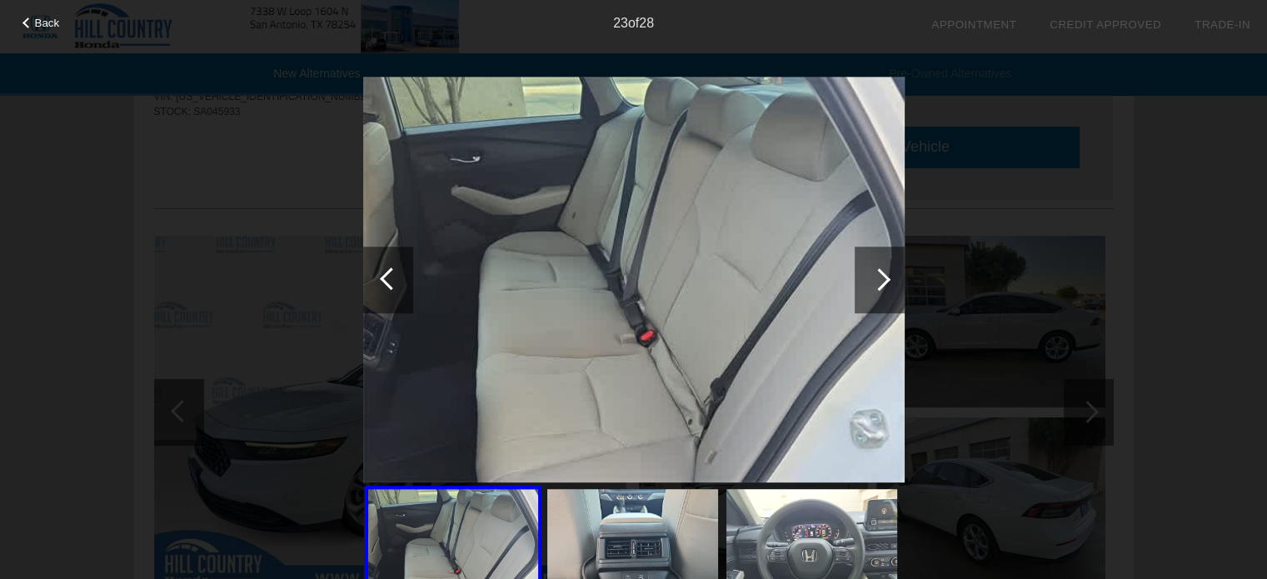
click at [867, 299] on div at bounding box center [880, 280] width 50 height 67
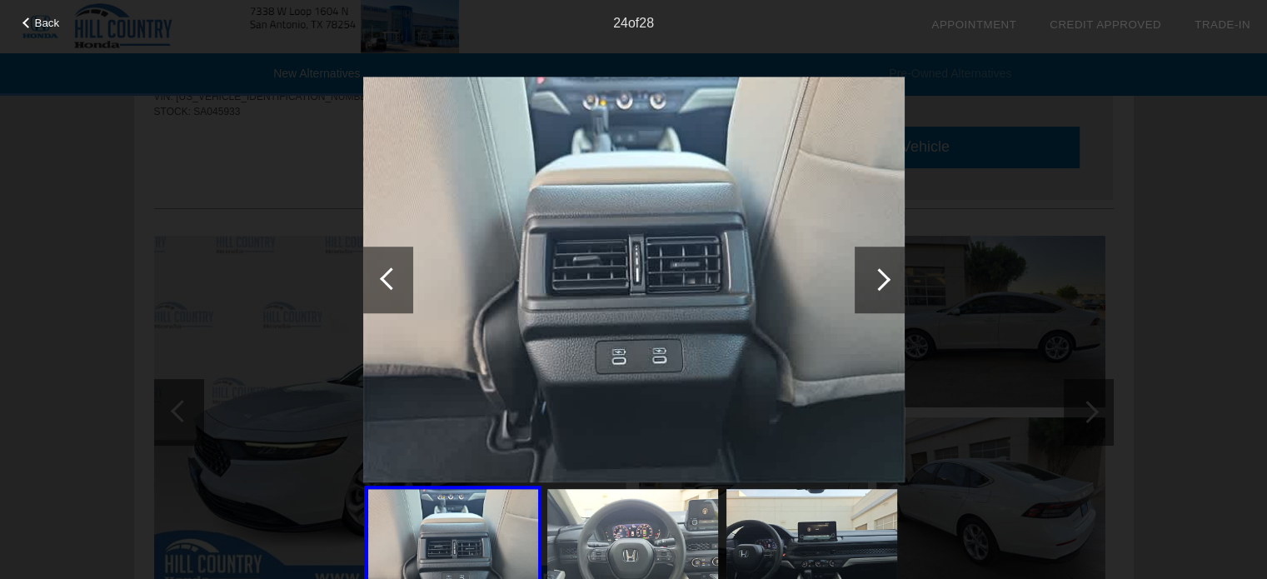
click at [867, 299] on div at bounding box center [880, 280] width 50 height 67
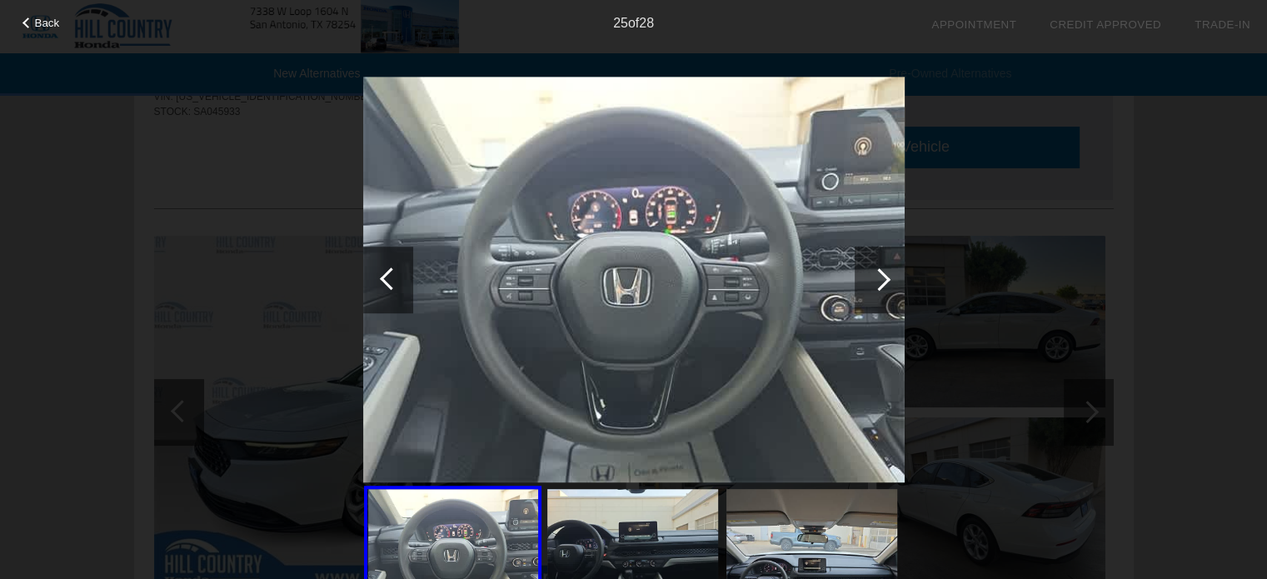
click at [867, 299] on div at bounding box center [880, 280] width 50 height 67
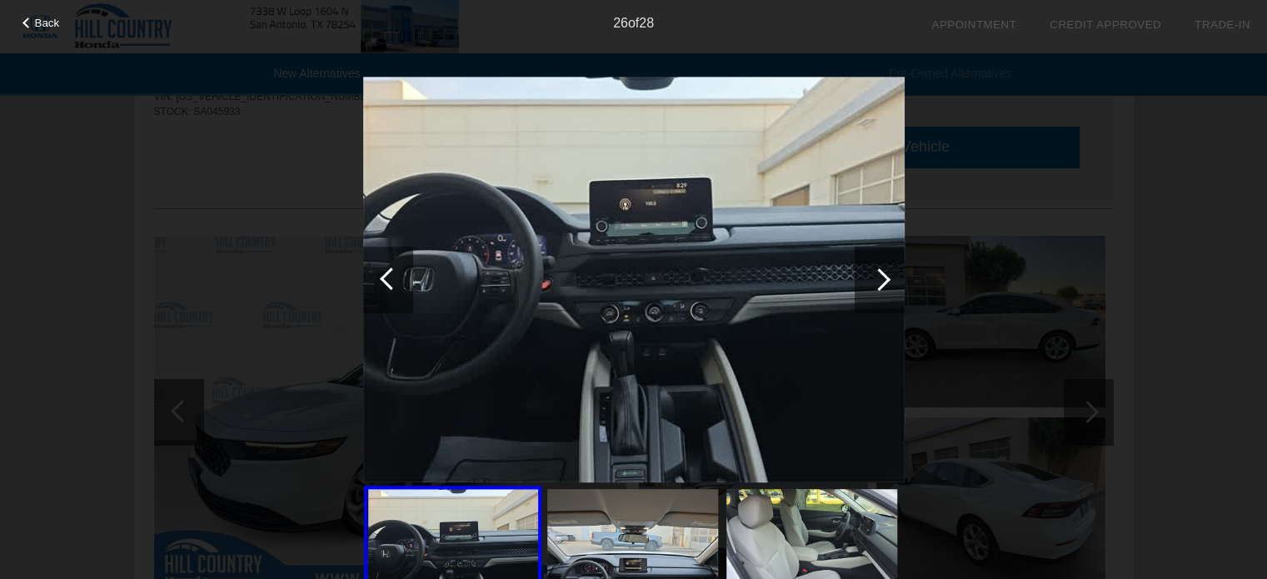
click at [867, 299] on div at bounding box center [880, 280] width 50 height 67
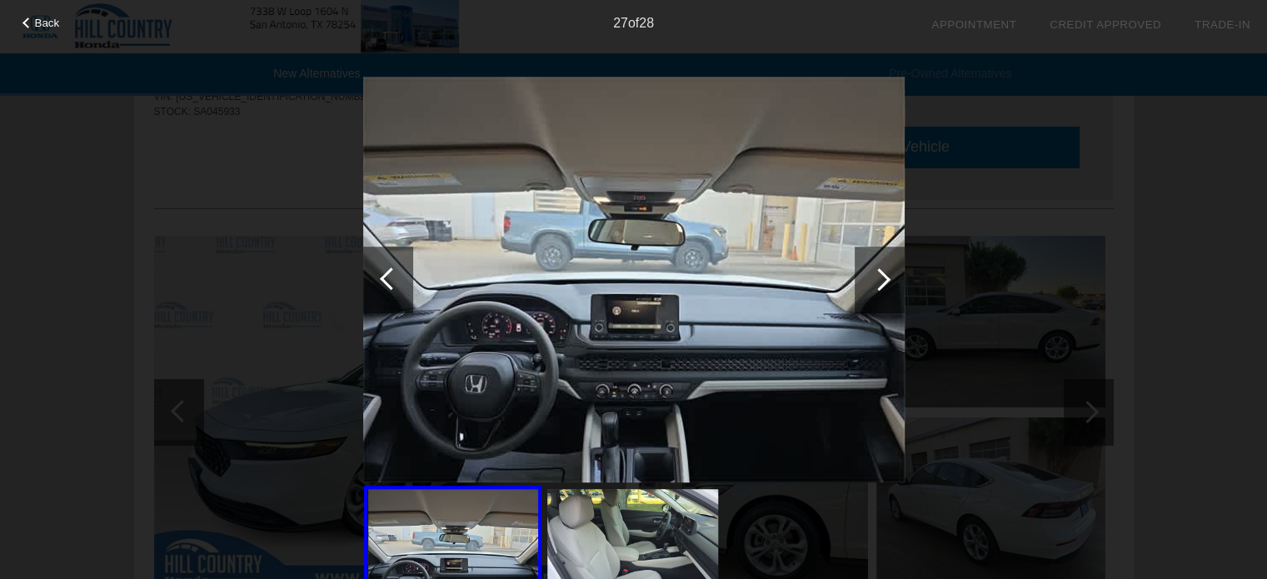
click at [867, 299] on div at bounding box center [880, 280] width 50 height 67
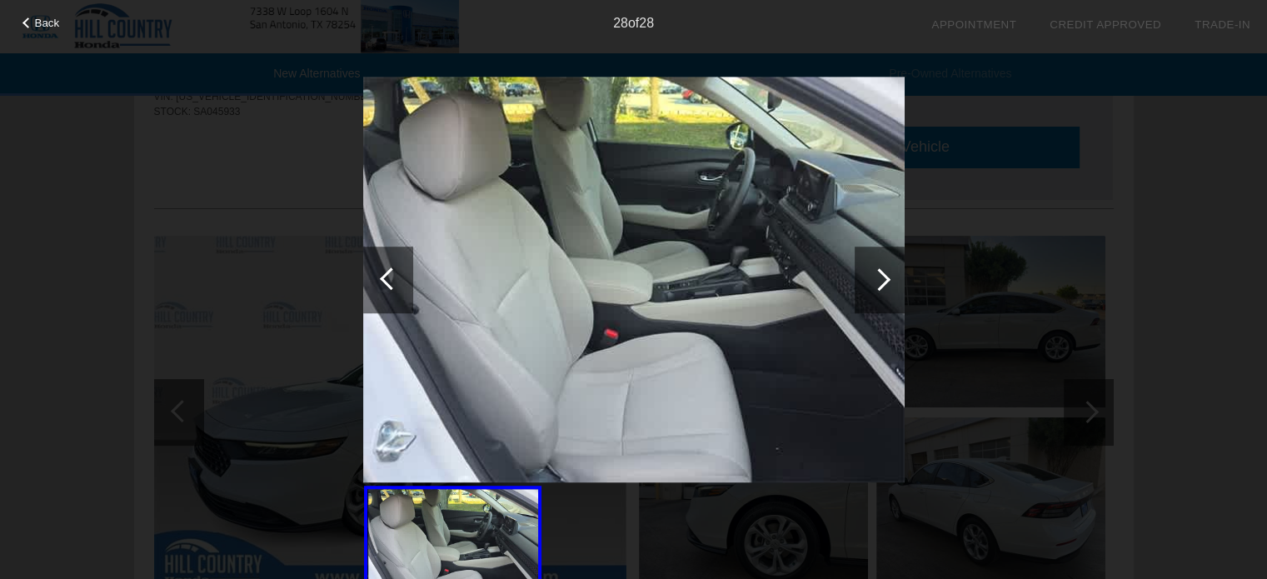
click at [867, 299] on div at bounding box center [880, 280] width 50 height 67
click at [873, 296] on div at bounding box center [880, 280] width 50 height 67
click at [876, 294] on div at bounding box center [880, 280] width 50 height 67
click at [1168, 242] on div "Back 28 of 28" at bounding box center [633, 289] width 1267 height 579
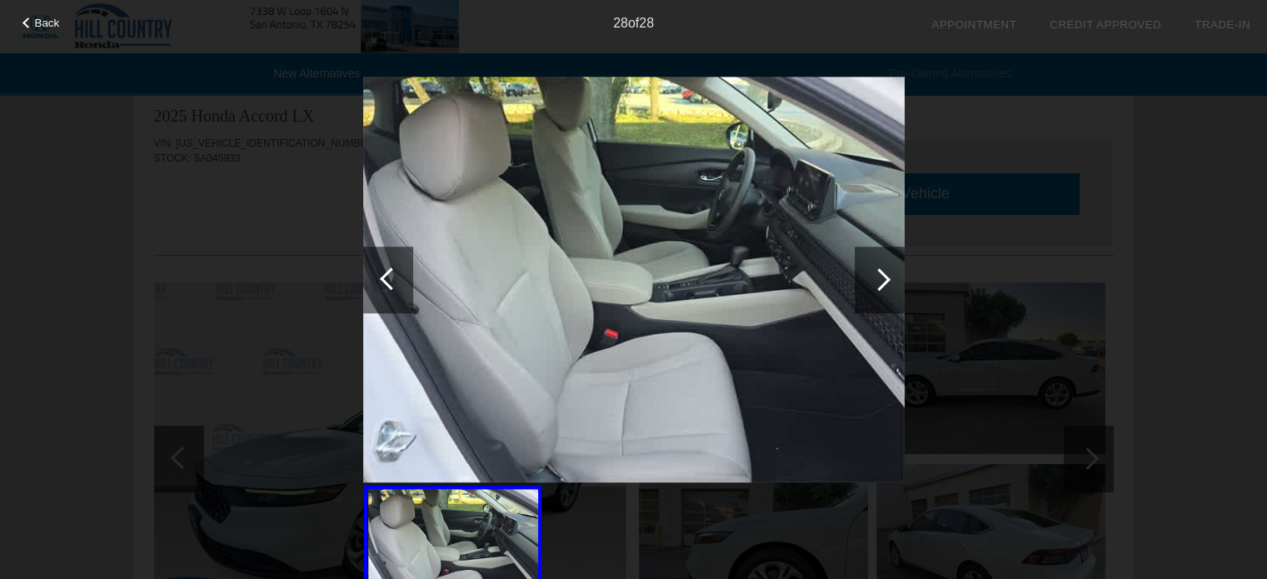
scroll to position [0, 0]
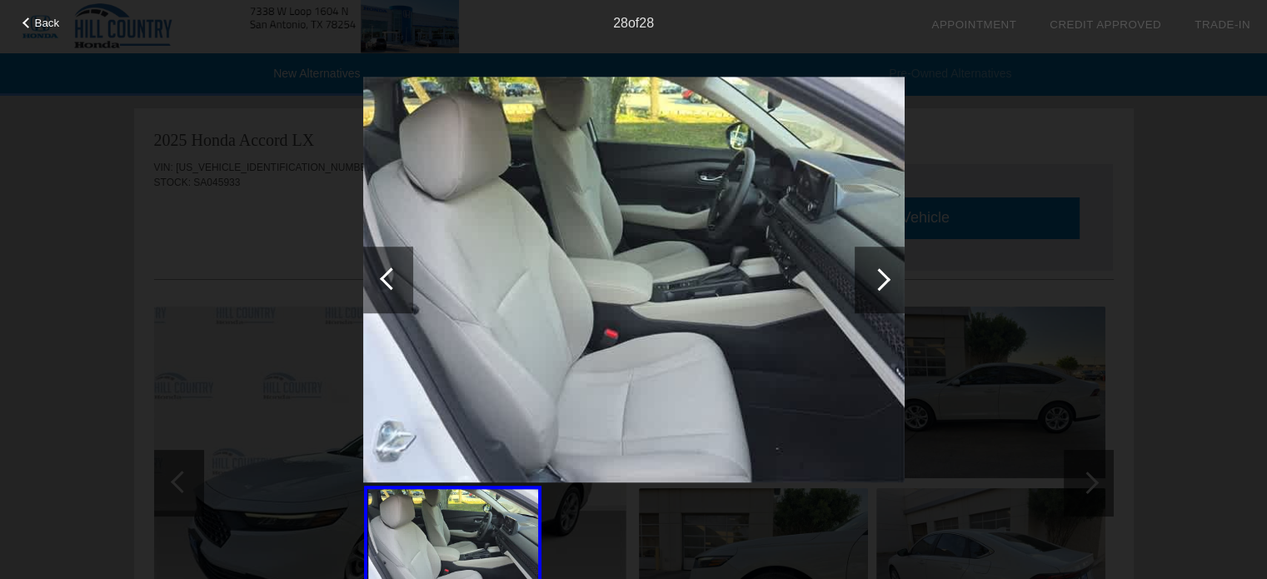
click at [1200, 132] on div "Back 28 of 28" at bounding box center [633, 289] width 1267 height 579
click at [383, 292] on div at bounding box center [388, 280] width 50 height 67
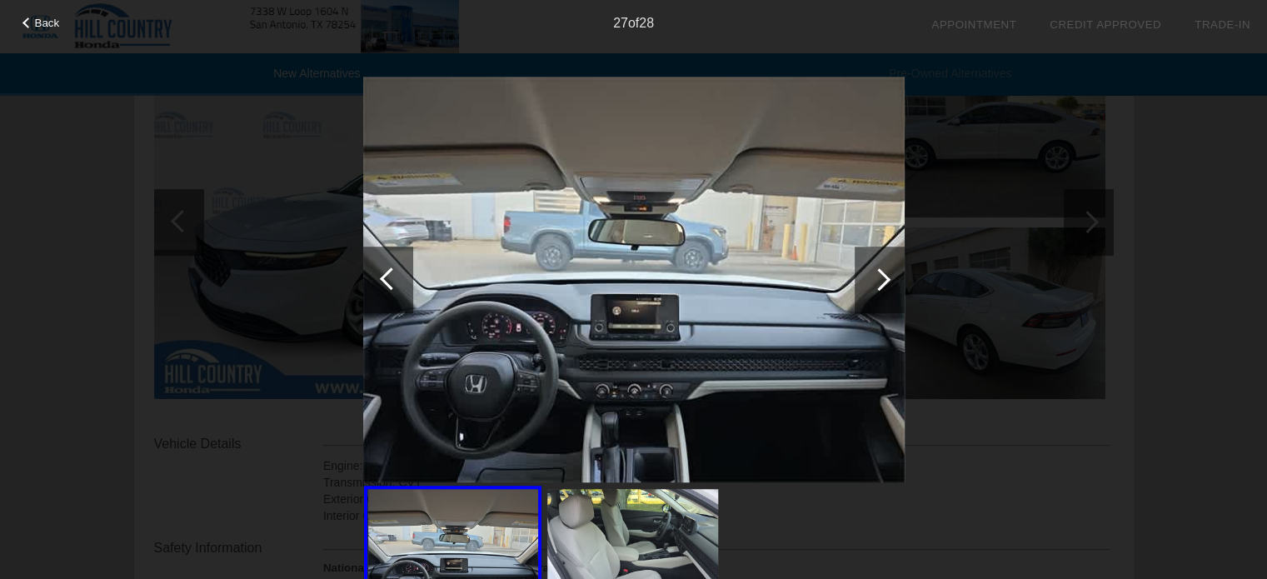
scroll to position [417, 0]
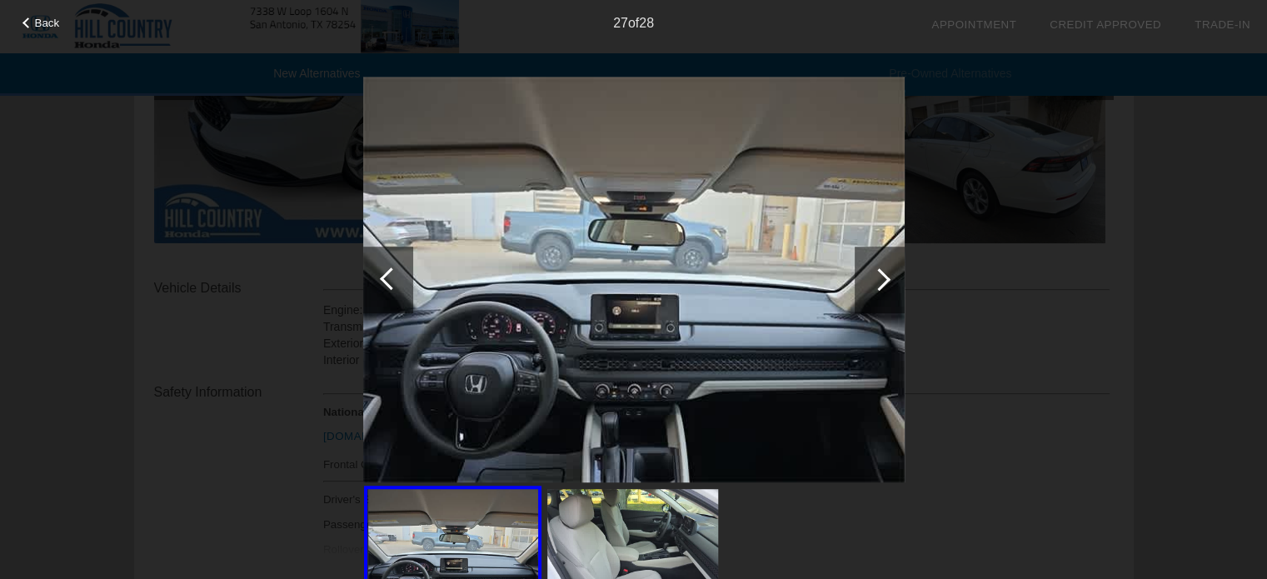
click at [1186, 227] on div "Back 27 of 28" at bounding box center [633, 289] width 1267 height 579
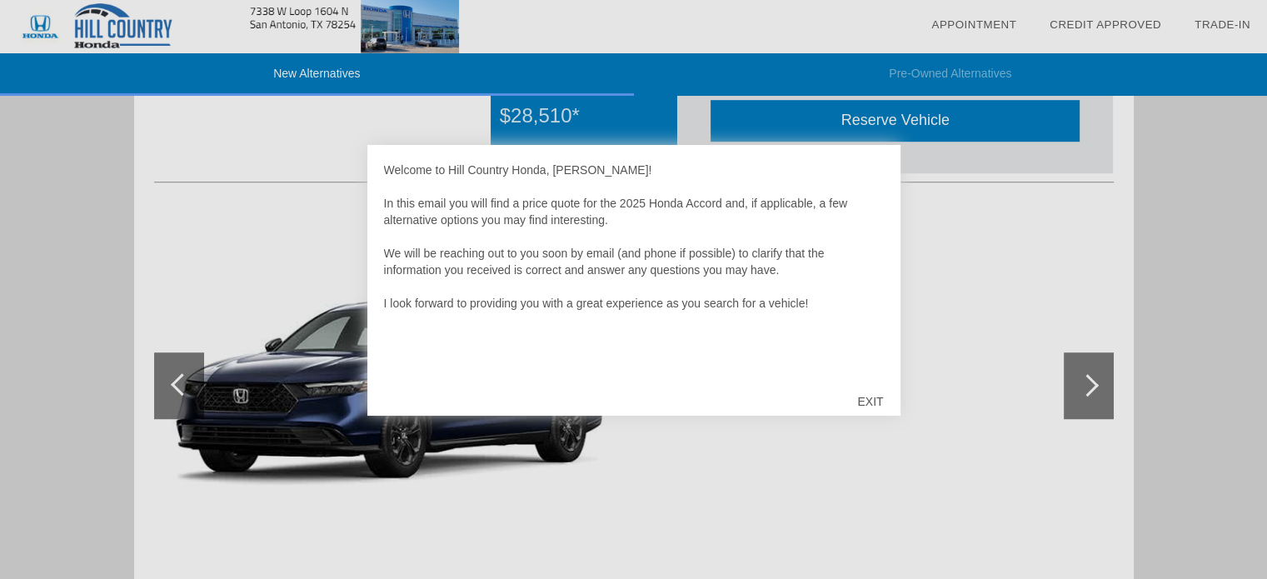
scroll to position [1358, 0]
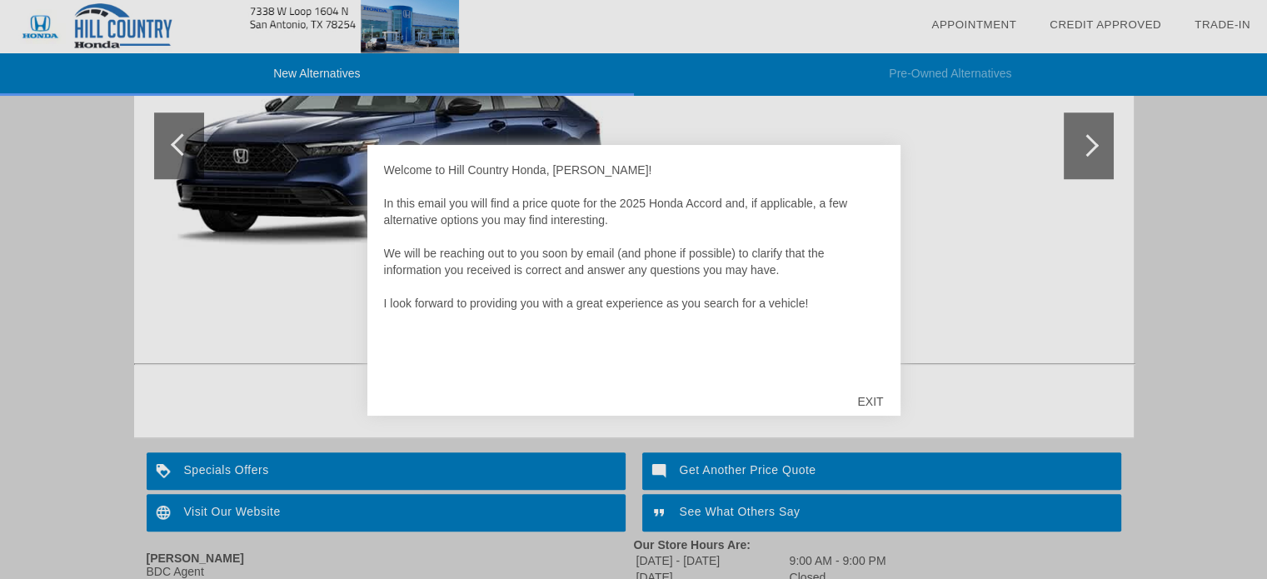
click at [870, 401] on div "EXIT" at bounding box center [870, 402] width 59 height 50
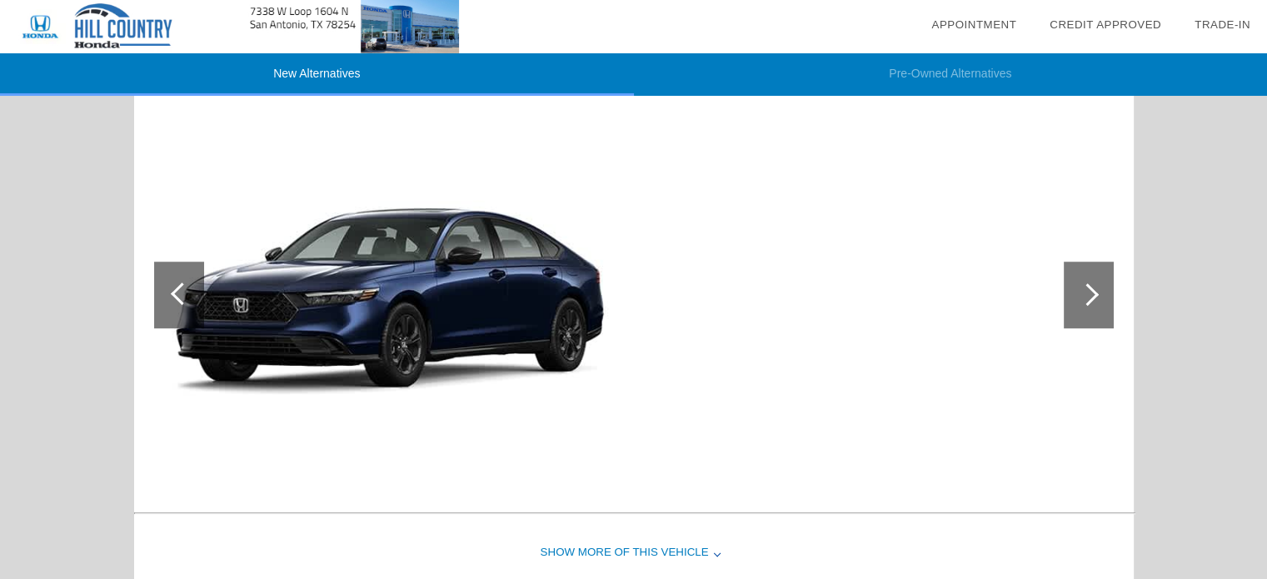
scroll to position [1237, 0]
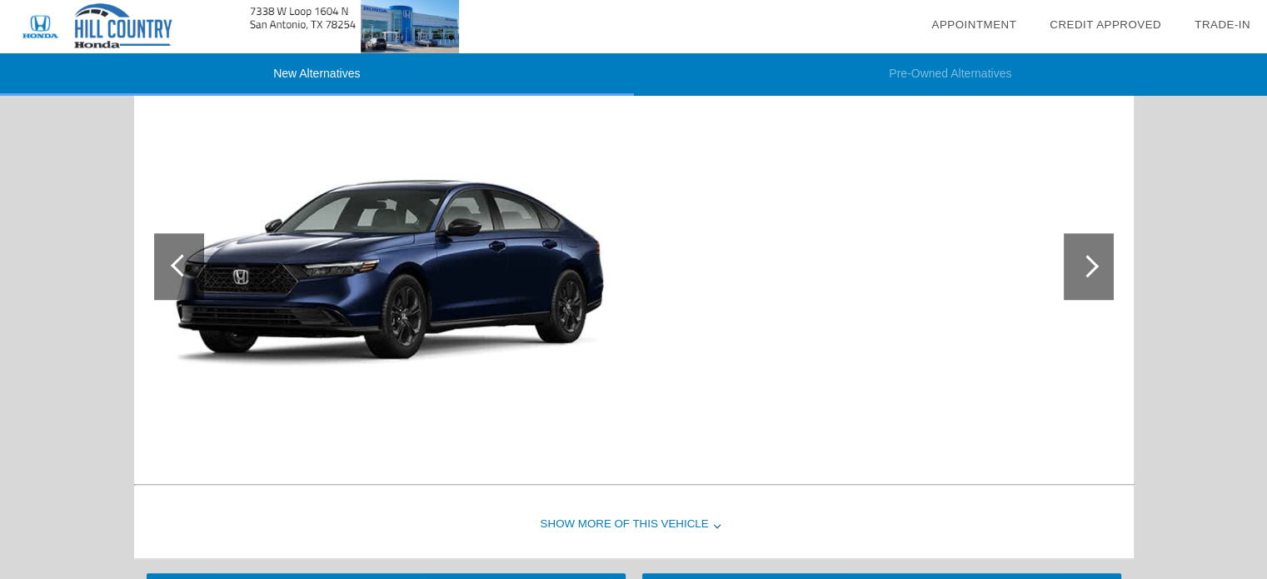
click at [1090, 267] on div at bounding box center [1087, 266] width 22 height 22
click at [1076, 276] on div at bounding box center [1089, 266] width 50 height 67
click at [1074, 259] on div at bounding box center [1089, 266] width 50 height 67
click at [1110, 259] on div at bounding box center [1089, 266] width 50 height 67
click at [1104, 267] on div at bounding box center [1089, 266] width 50 height 67
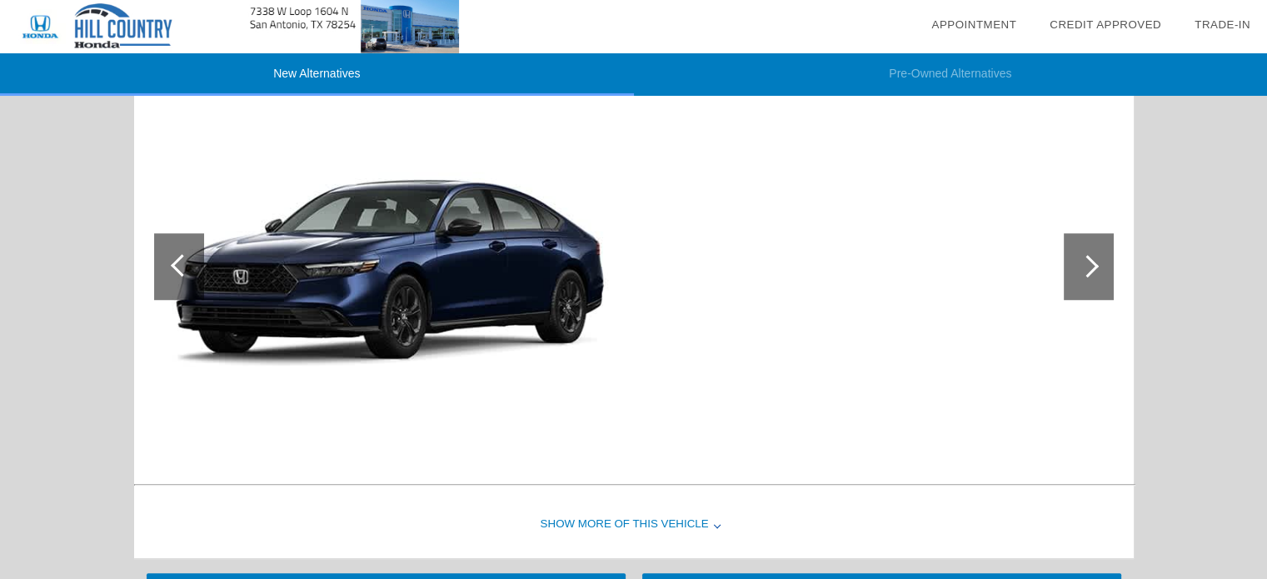
click at [166, 262] on div at bounding box center [179, 266] width 50 height 67
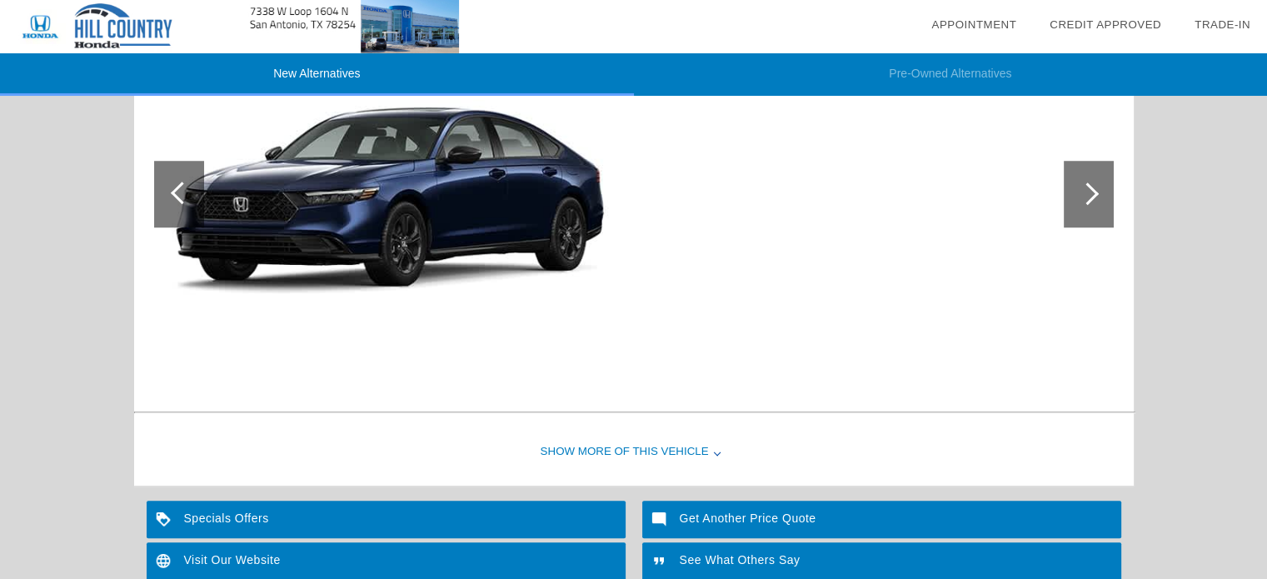
scroll to position [1487, 0]
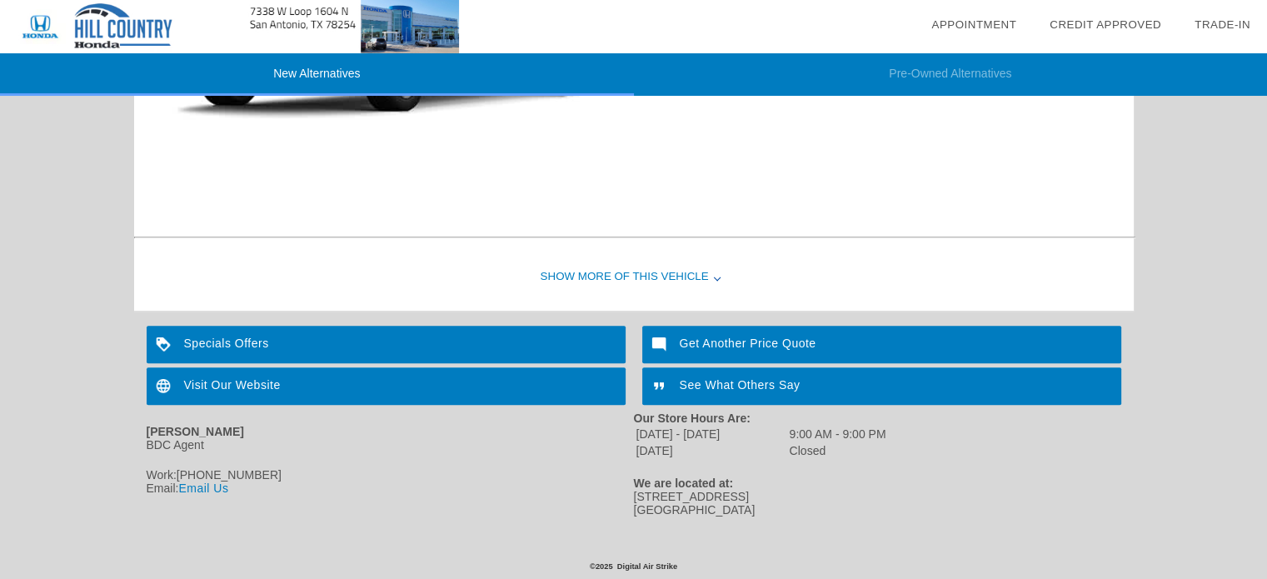
click at [670, 278] on div "Show More of this Vehicle" at bounding box center [634, 277] width 1000 height 67
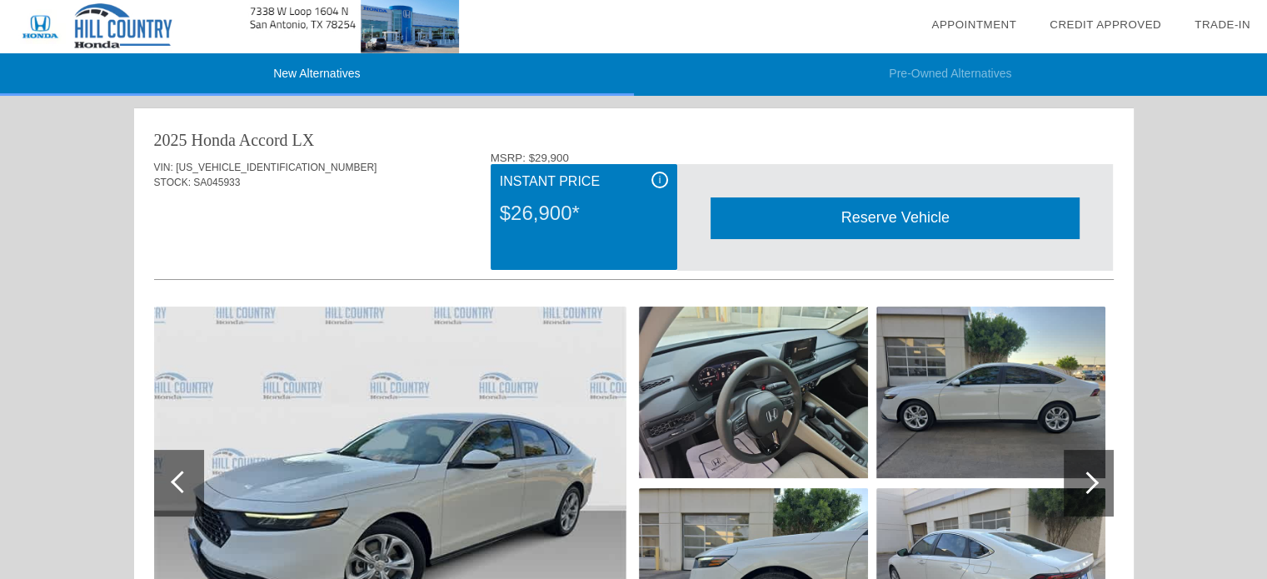
scroll to position [0, 0]
click at [1094, 22] on link "Credit Approved" at bounding box center [1106, 24] width 112 height 12
